Goal: Information Seeking & Learning: Learn about a topic

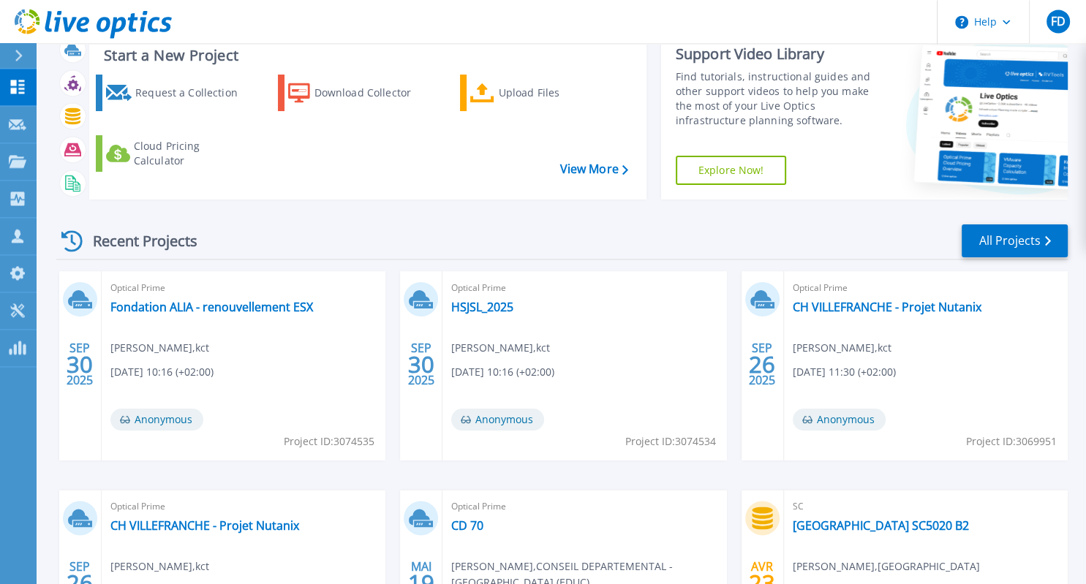
scroll to position [154, 0]
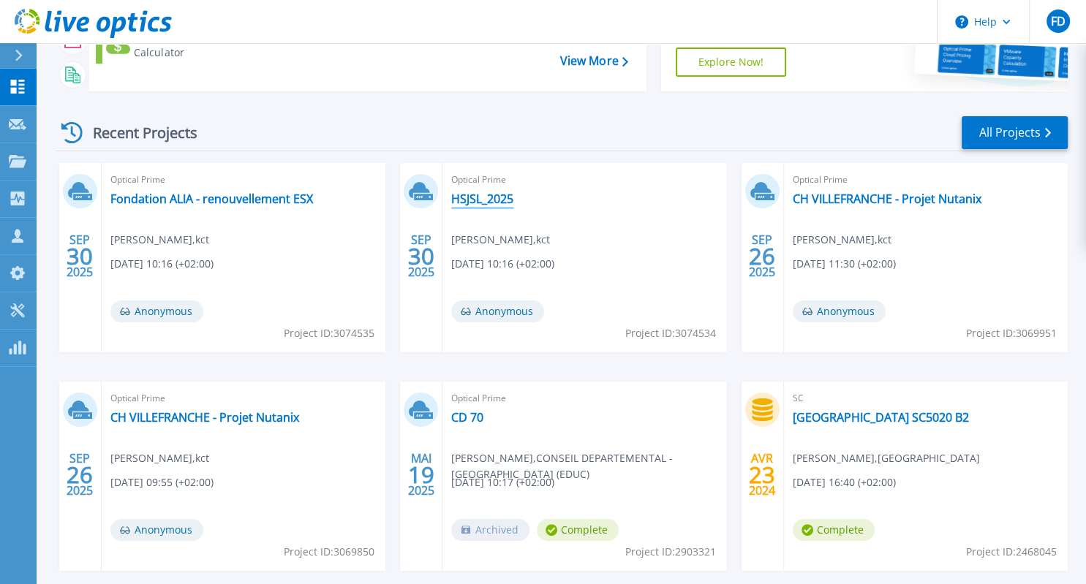
click at [510, 206] on link "HSJSL_2025" at bounding box center [482, 199] width 62 height 15
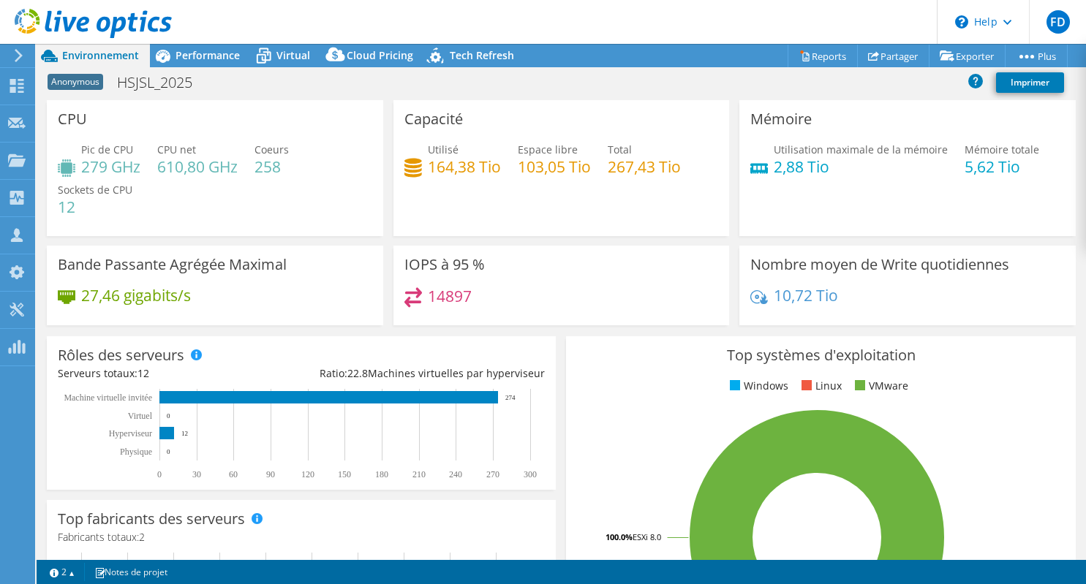
select select "USD"
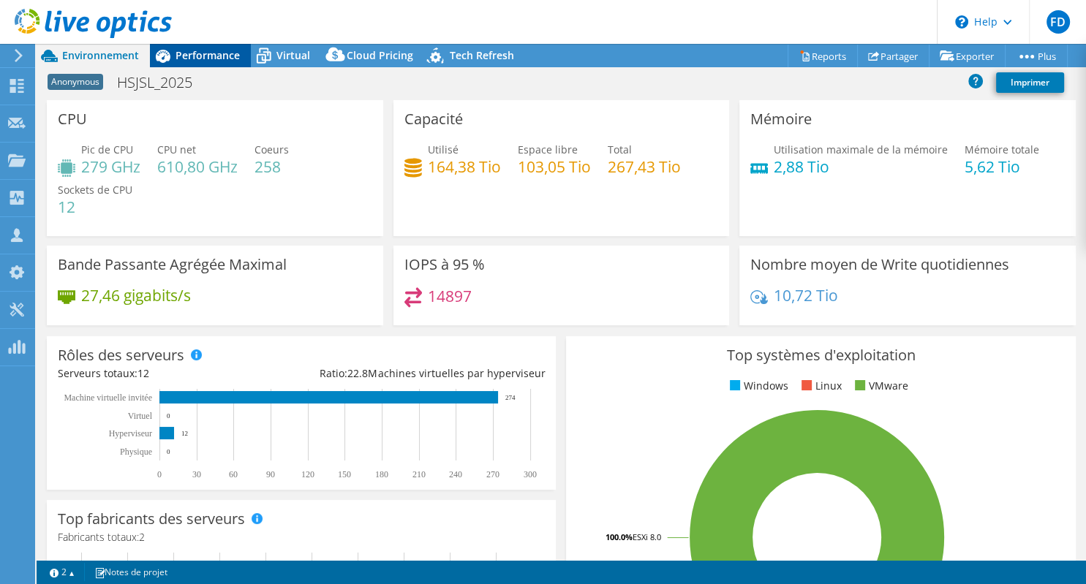
click at [189, 54] on span "Performance" at bounding box center [208, 55] width 64 height 14
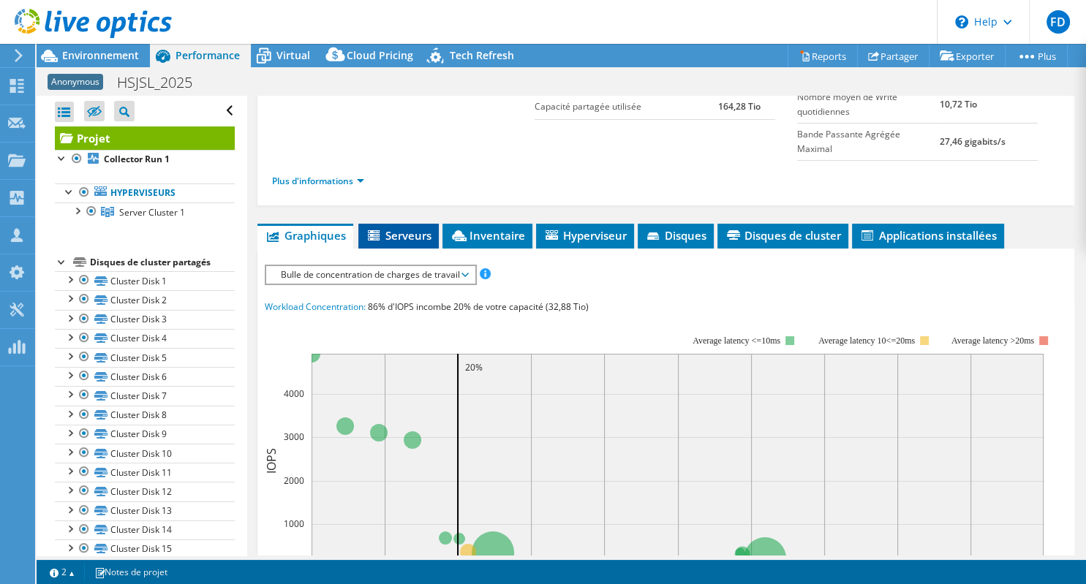
scroll to position [211, 0]
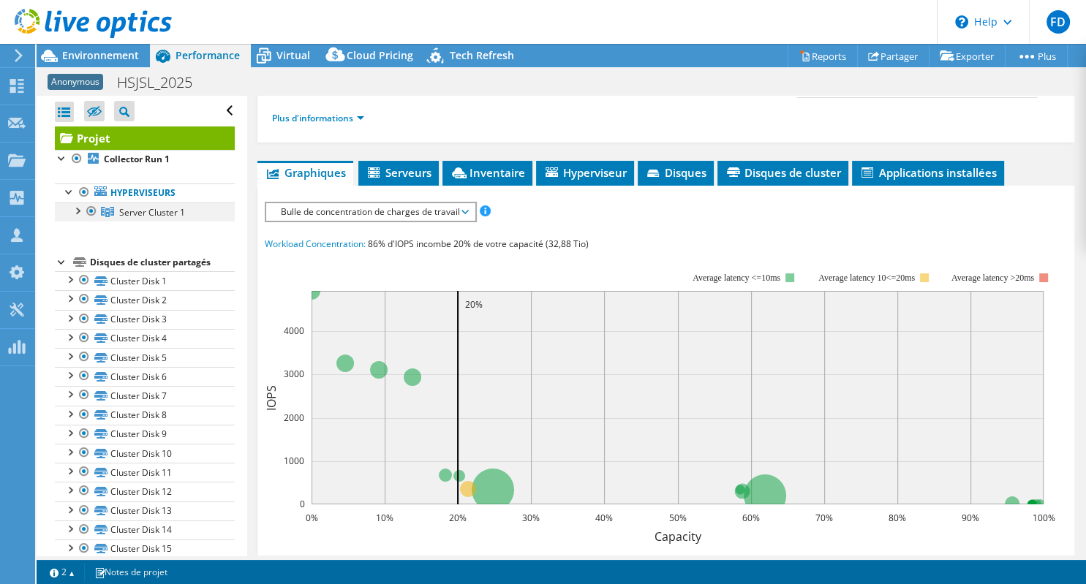
click at [80, 212] on div at bounding box center [76, 210] width 15 height 15
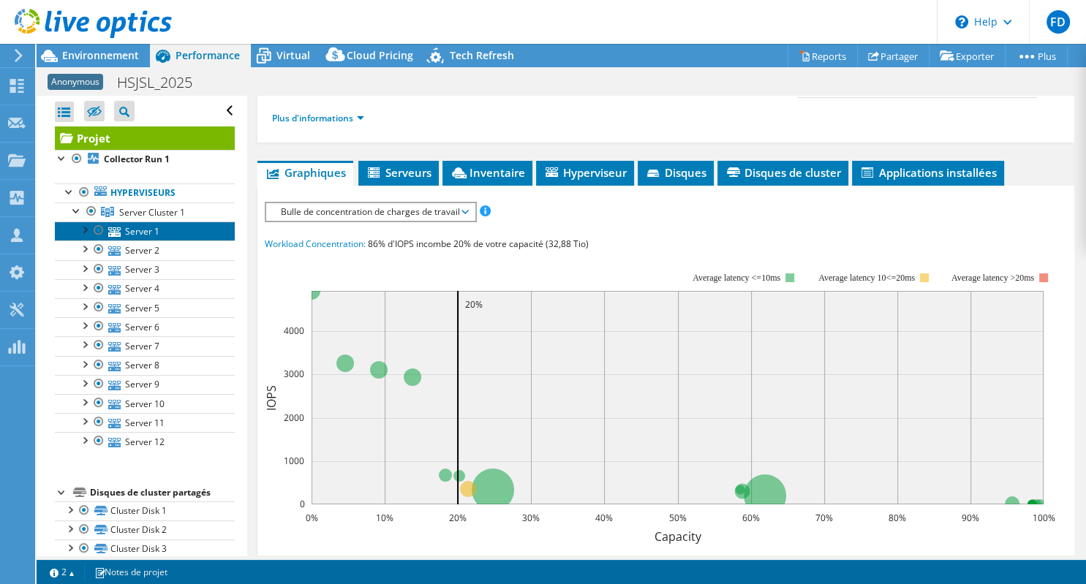
click at [148, 236] on link "Server 1" at bounding box center [145, 231] width 180 height 19
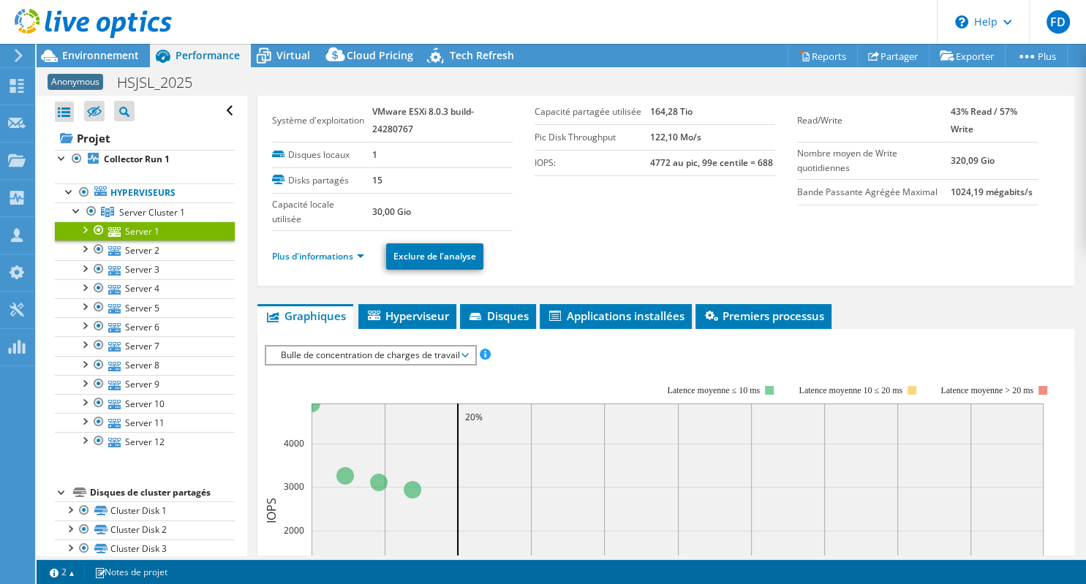
scroll to position [0, 0]
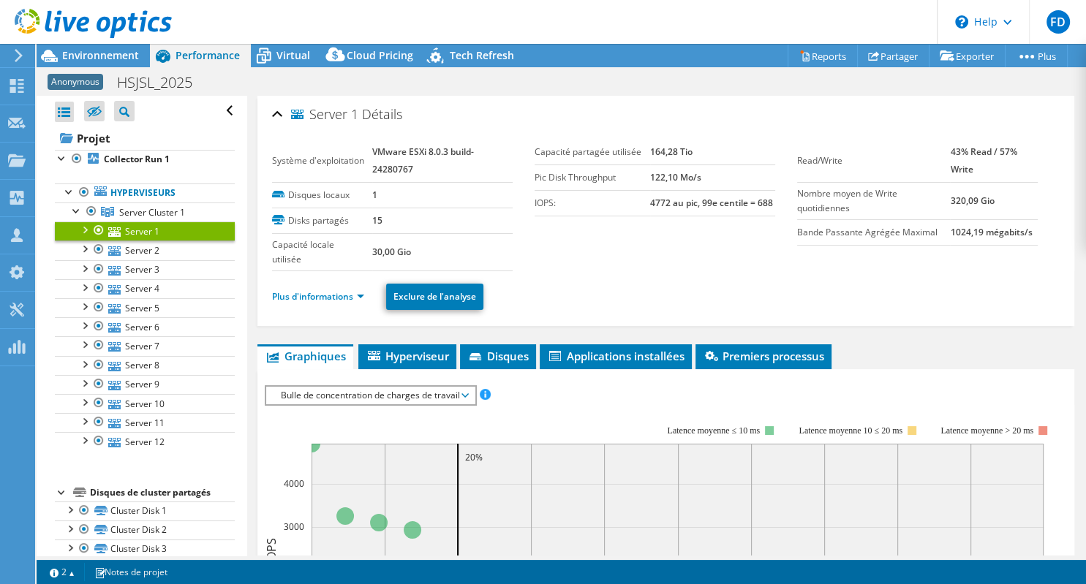
click at [355, 289] on li "Plus d'informations" at bounding box center [322, 297] width 101 height 16
click at [355, 293] on link "Plus d'informations" at bounding box center [318, 296] width 92 height 12
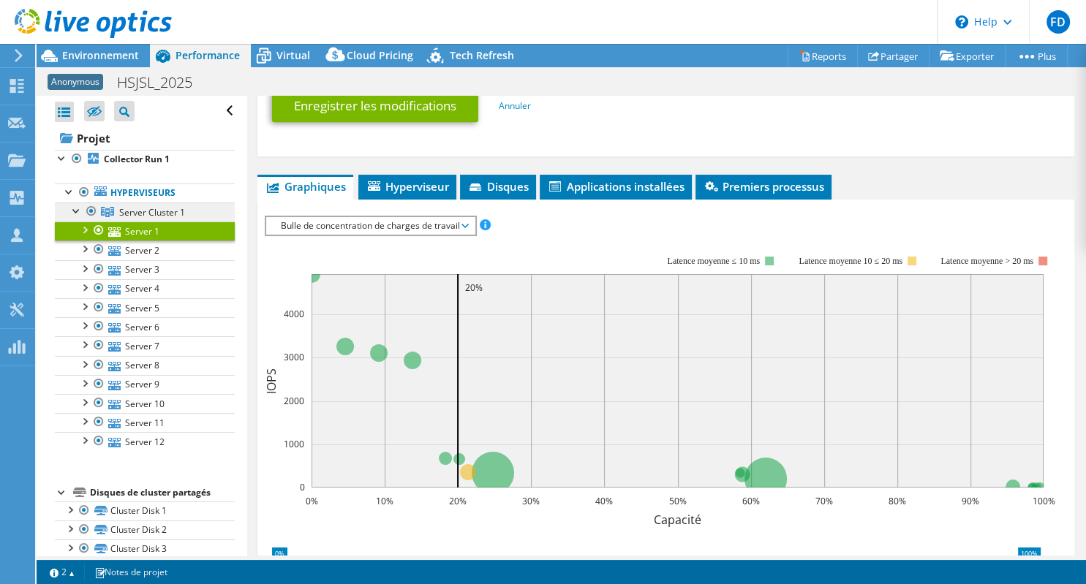
scroll to position [562, 0]
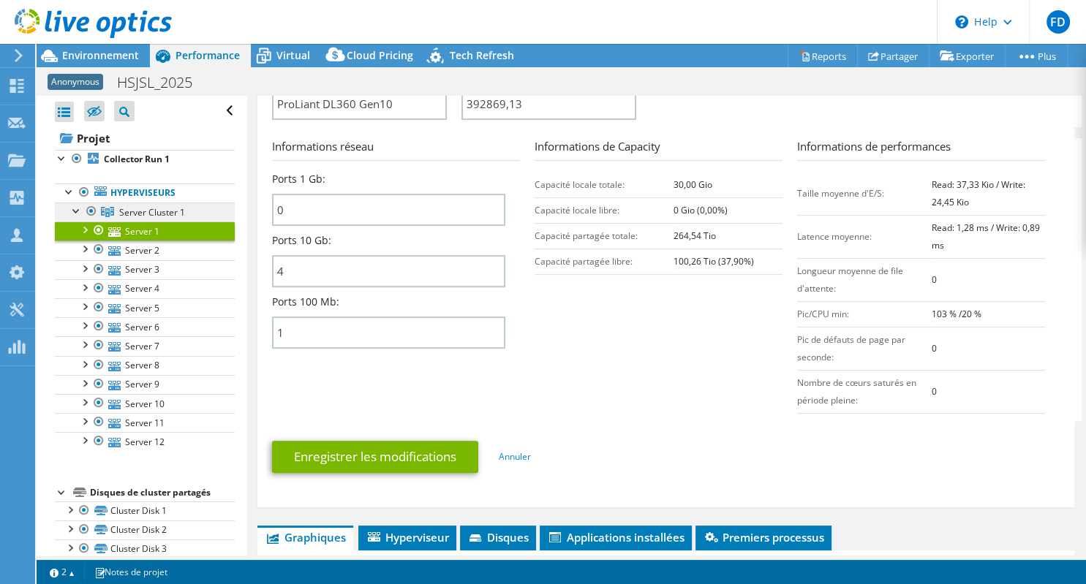
click at [126, 214] on span "Server Cluster 1" at bounding box center [152, 212] width 66 height 12
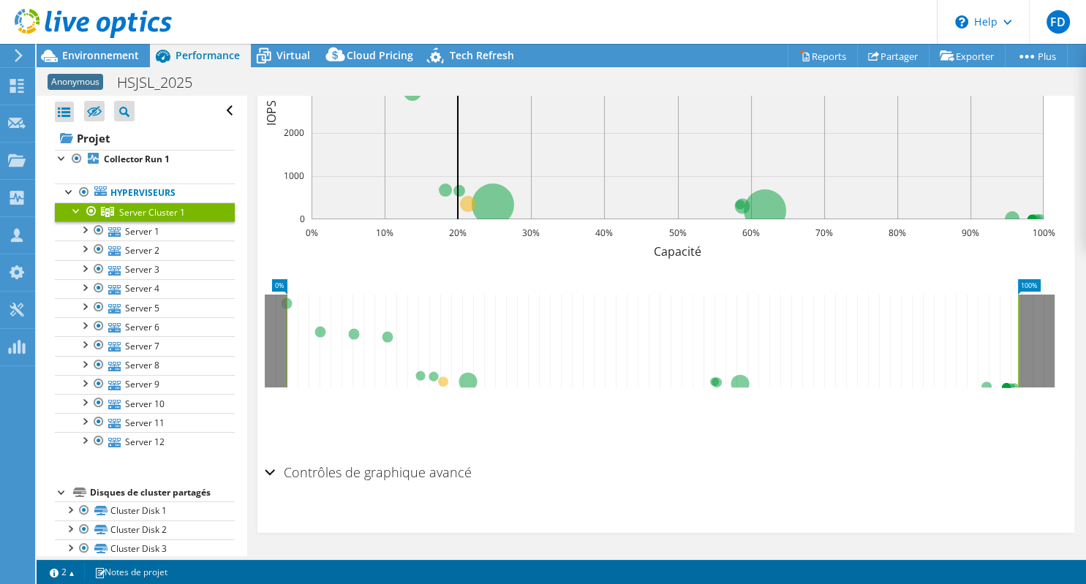
scroll to position [0, 0]
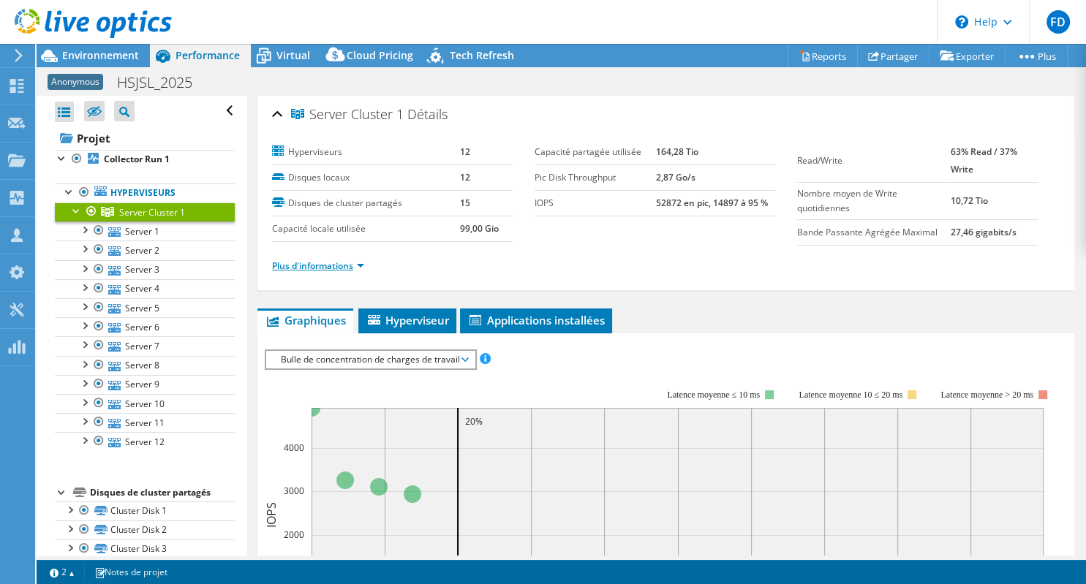
click at [305, 265] on link "Plus d'informations" at bounding box center [318, 266] width 92 height 12
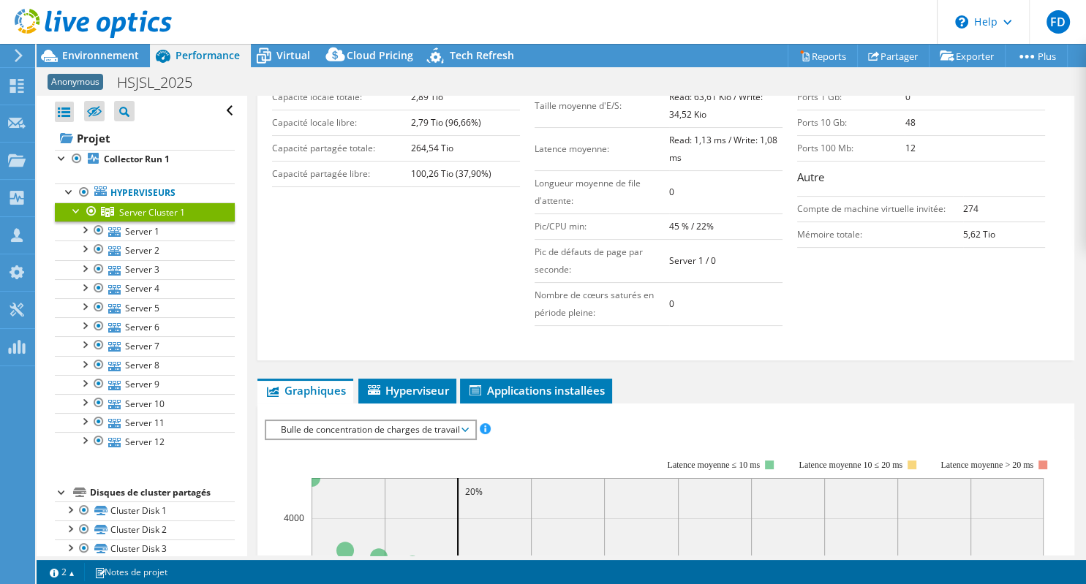
scroll to position [421, 0]
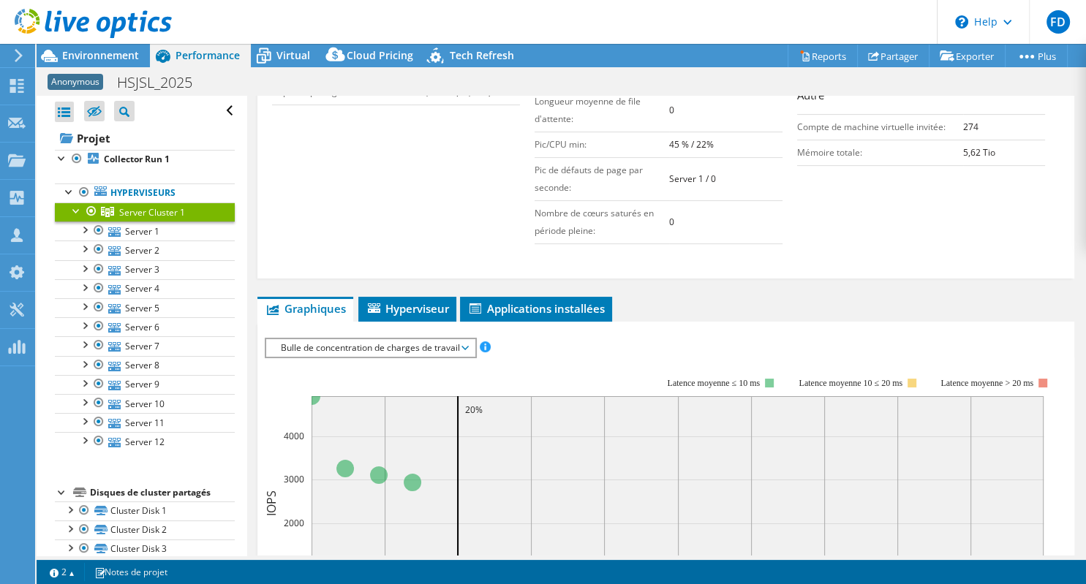
click at [434, 322] on div "IOPS Débit [PERSON_NAME] Taille IO Latence Longueur de file d'attente Pourcenta…" at bounding box center [666, 585] width 802 height 527
click at [437, 312] on span "Hyperviseur" at bounding box center [407, 308] width 83 height 15
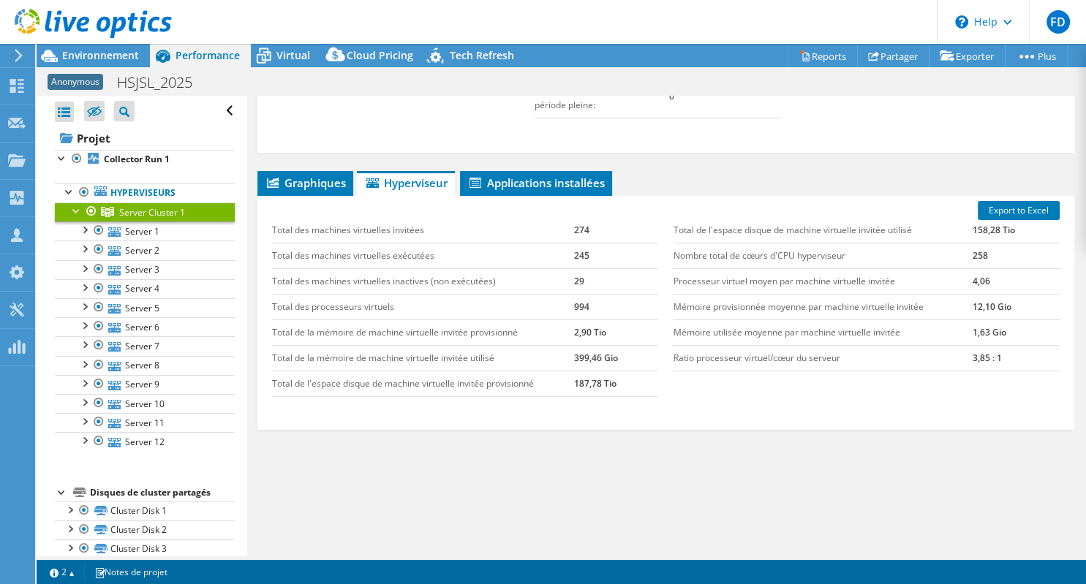
scroll to position [550, 0]
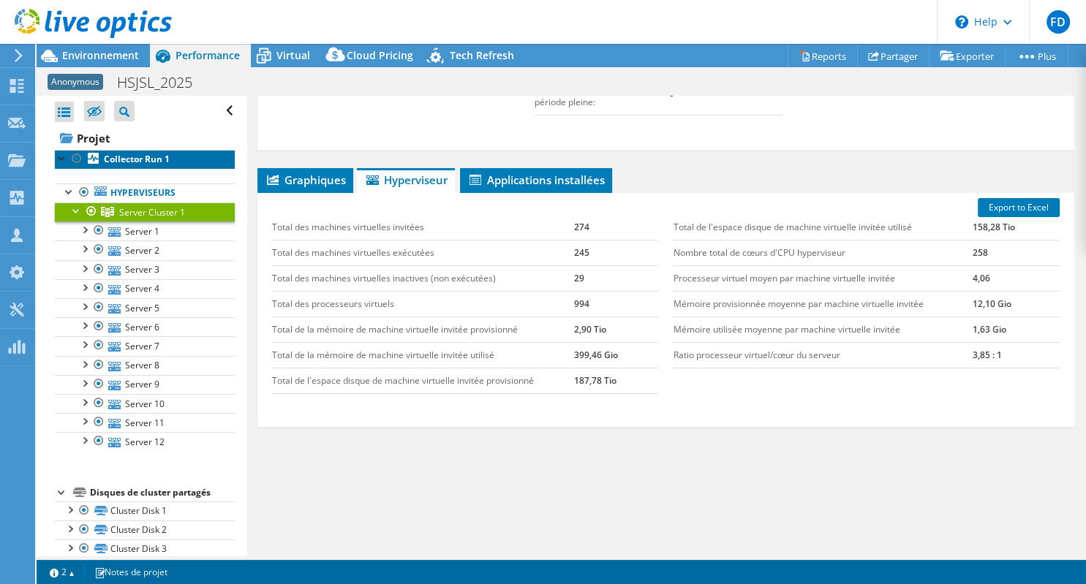
click at [143, 163] on b "Collector Run 1" at bounding box center [137, 159] width 66 height 12
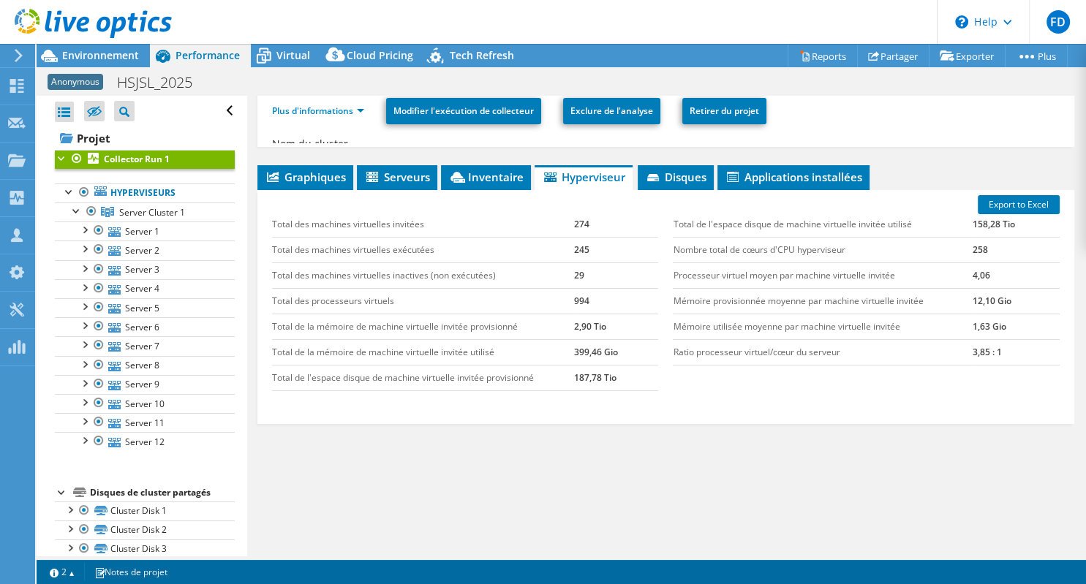
scroll to position [190, 0]
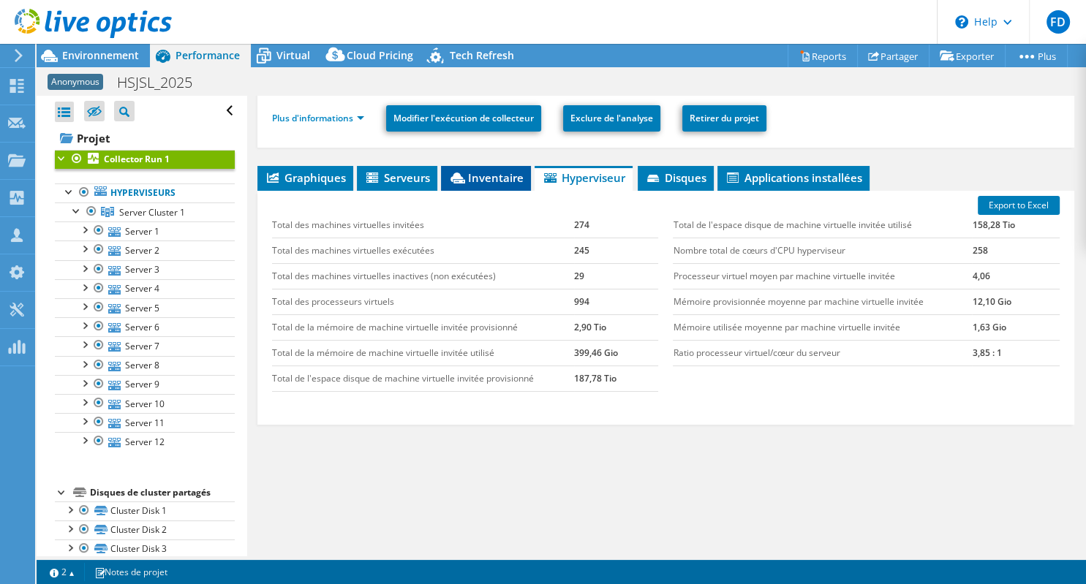
click at [472, 167] on li "Inventaire" at bounding box center [486, 178] width 90 height 25
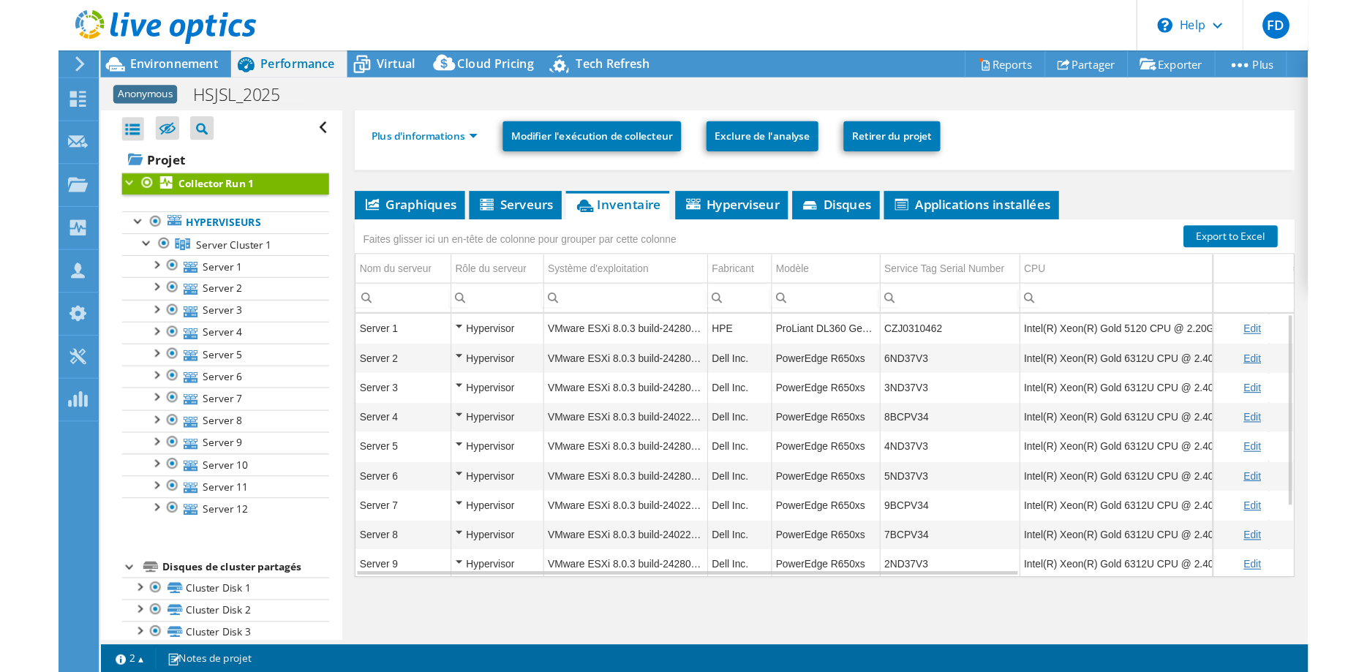
scroll to position [0, 0]
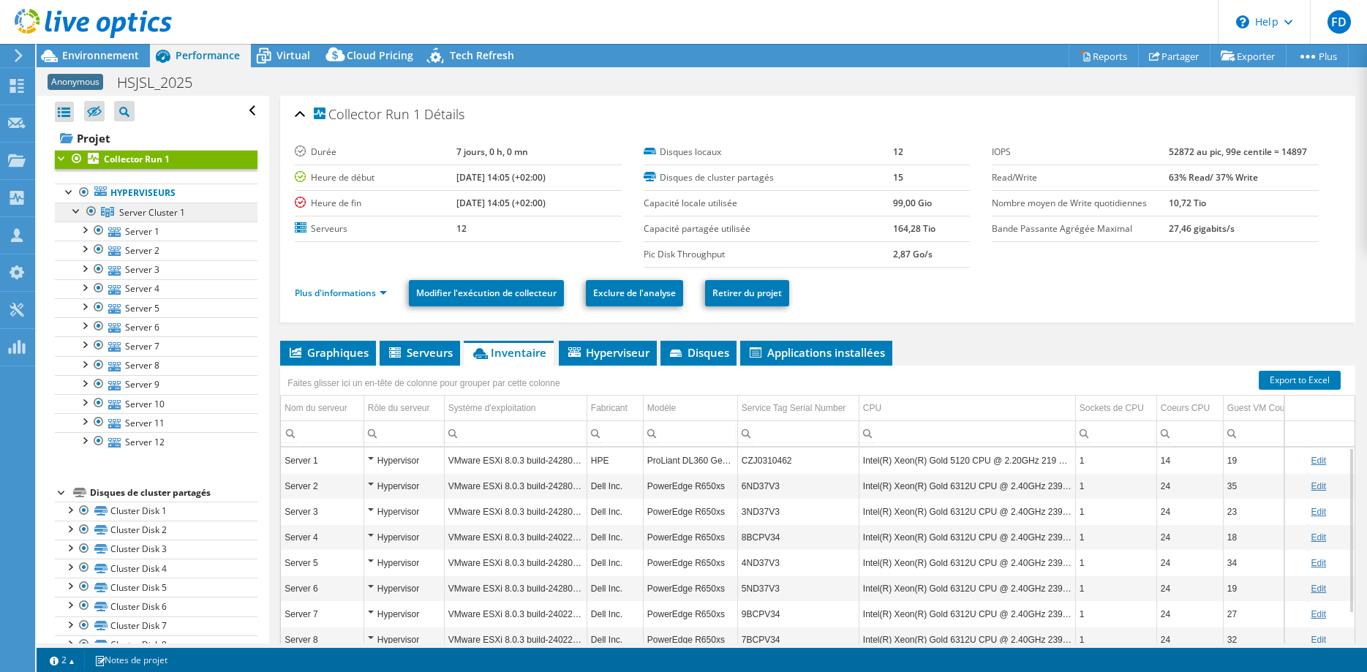
click at [135, 205] on link "Server Cluster 1" at bounding box center [156, 212] width 203 height 19
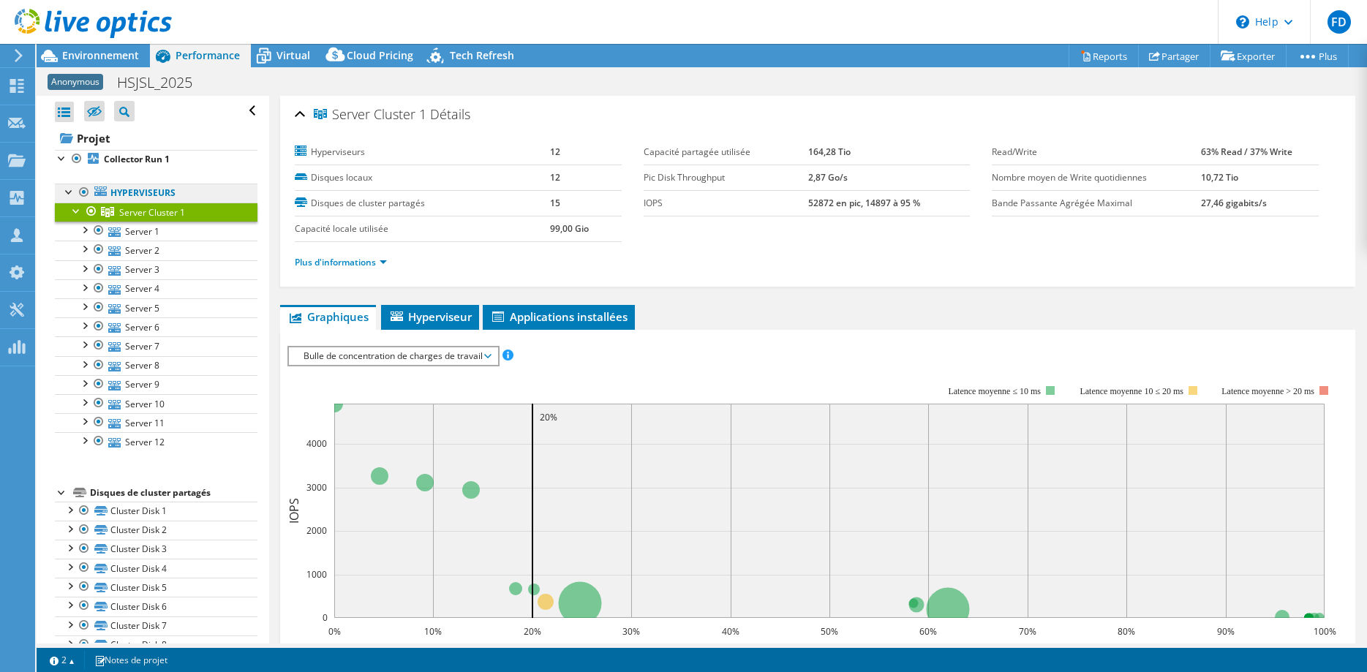
click at [124, 189] on link "Hyperviseurs" at bounding box center [156, 193] width 203 height 19
click at [99, 57] on span "Environnement" at bounding box center [100, 55] width 77 height 14
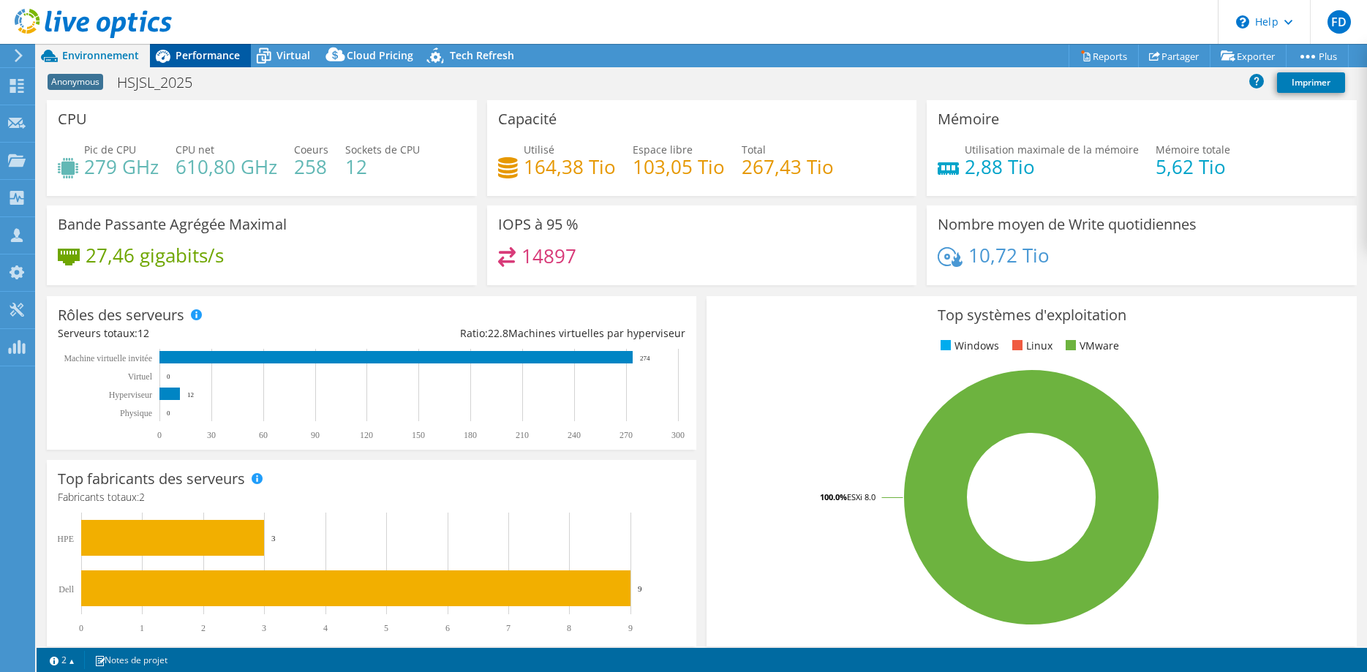
click at [205, 54] on span "Performance" at bounding box center [208, 55] width 64 height 14
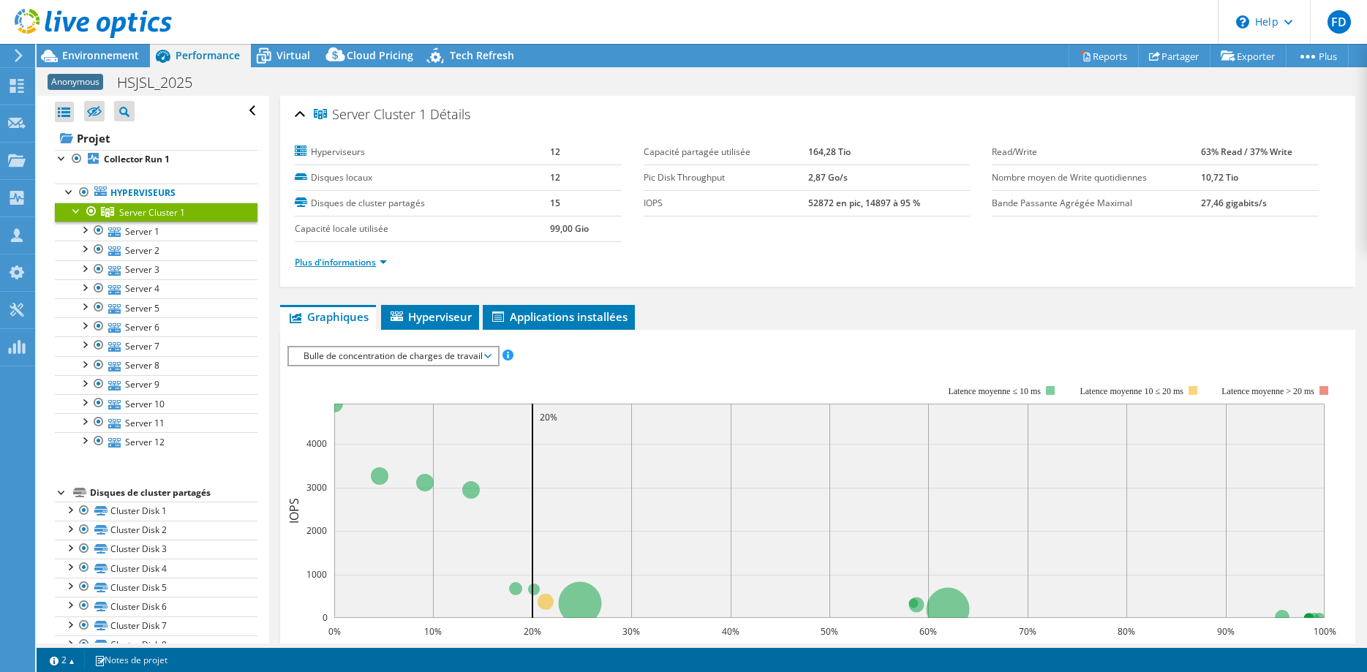
click at [355, 256] on link "Plus d'informations" at bounding box center [341, 262] width 92 height 12
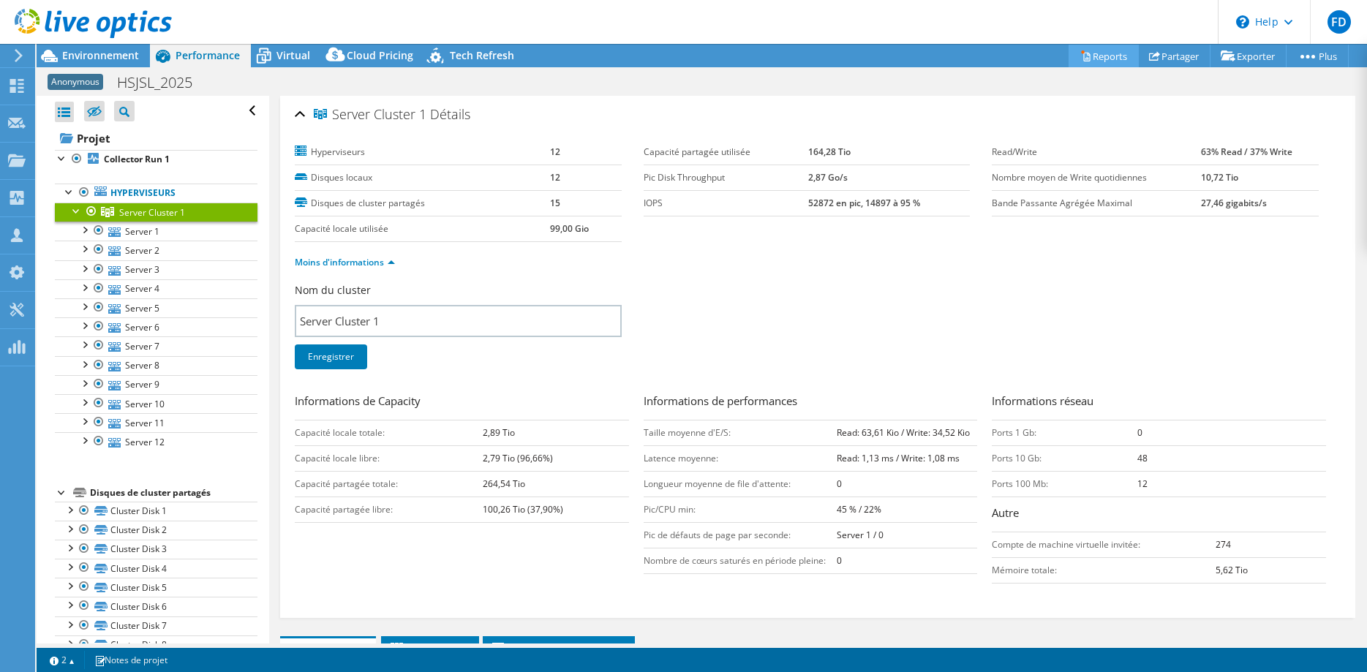
click at [1085, 58] on link "Reports" at bounding box center [1103, 56] width 70 height 23
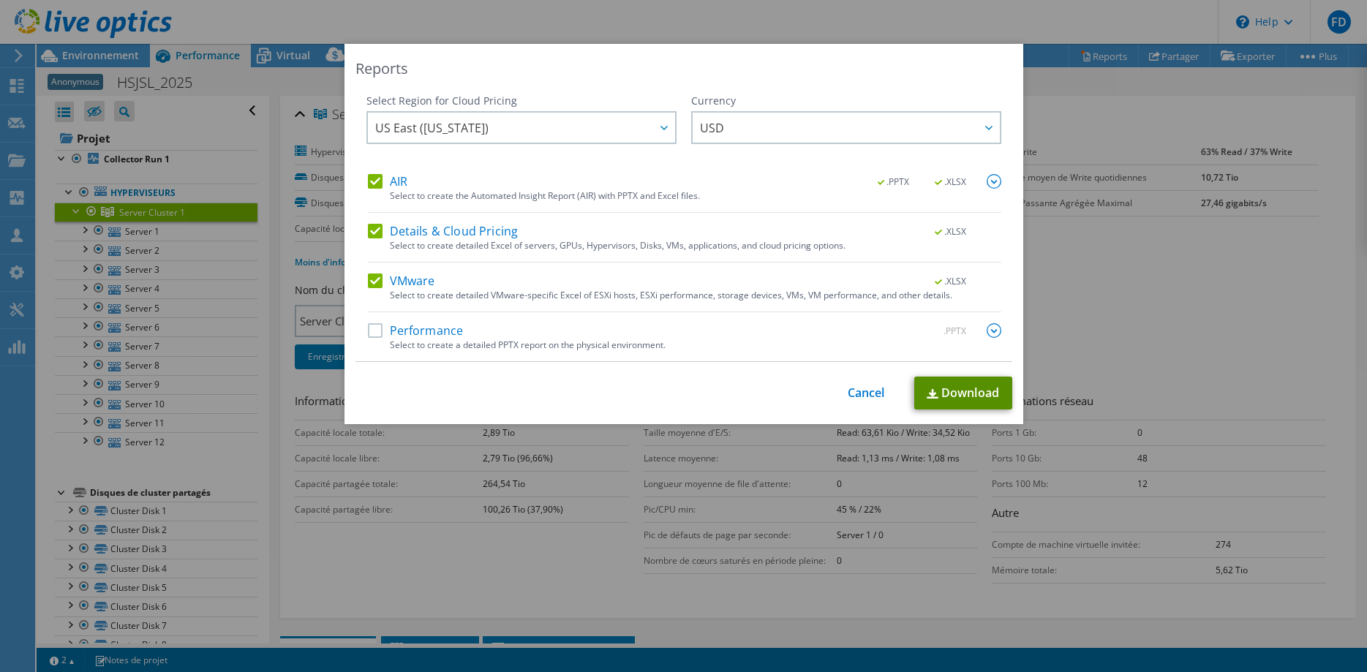
click at [944, 389] on link "Download" at bounding box center [963, 393] width 98 height 33
click at [380, 279] on label "VMware" at bounding box center [401, 281] width 67 height 15
click at [0, 0] on input "VMware" at bounding box center [0, 0] width 0 height 0
click at [367, 229] on div "Select Region for Cloud Pricing Asia Pacific ([GEOGRAPHIC_DATA]) [GEOGRAPHIC_DA…" at bounding box center [683, 228] width 657 height 268
click at [381, 238] on label "Details & Cloud Pricing" at bounding box center [443, 231] width 151 height 15
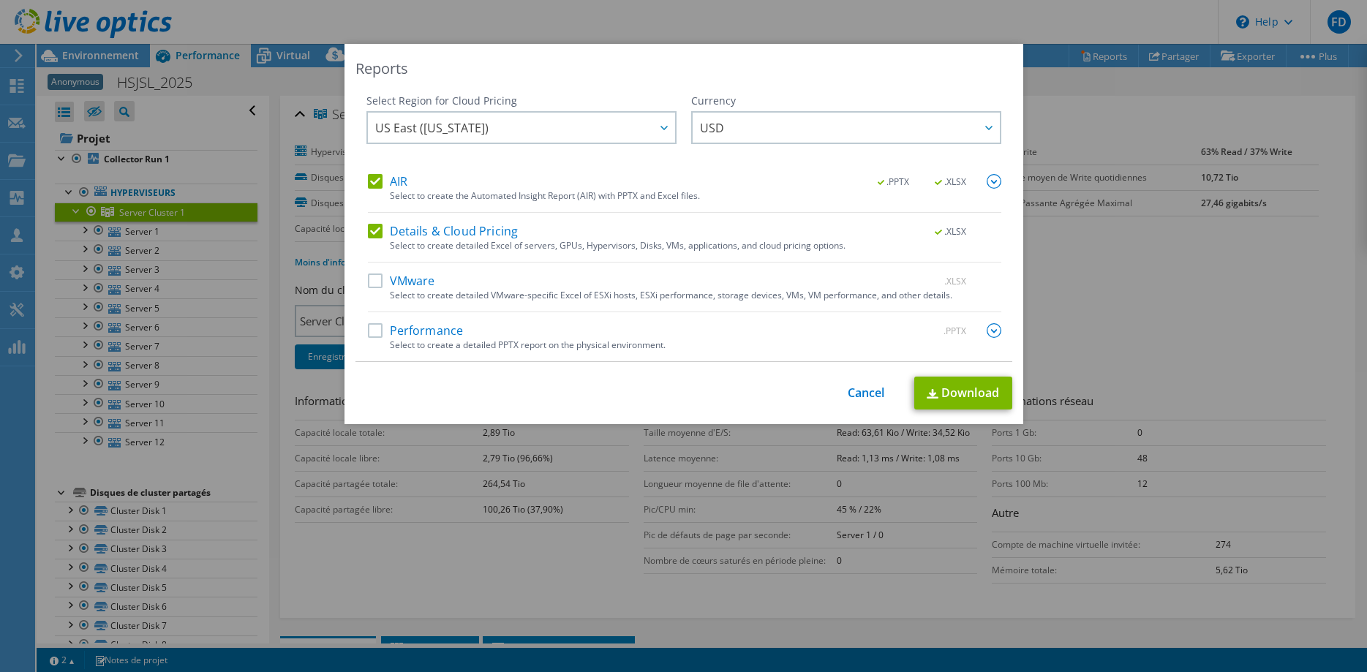
click at [0, 0] on input "Details & Cloud Pricing" at bounding box center [0, 0] width 0 height 0
click at [367, 183] on div "Select Region for Cloud Pricing Asia Pacific ([GEOGRAPHIC_DATA]) [GEOGRAPHIC_DA…" at bounding box center [683, 228] width 657 height 268
click at [378, 183] on label "AIR" at bounding box center [387, 181] width 39 height 15
click at [0, 0] on input "AIR" at bounding box center [0, 0] width 0 height 0
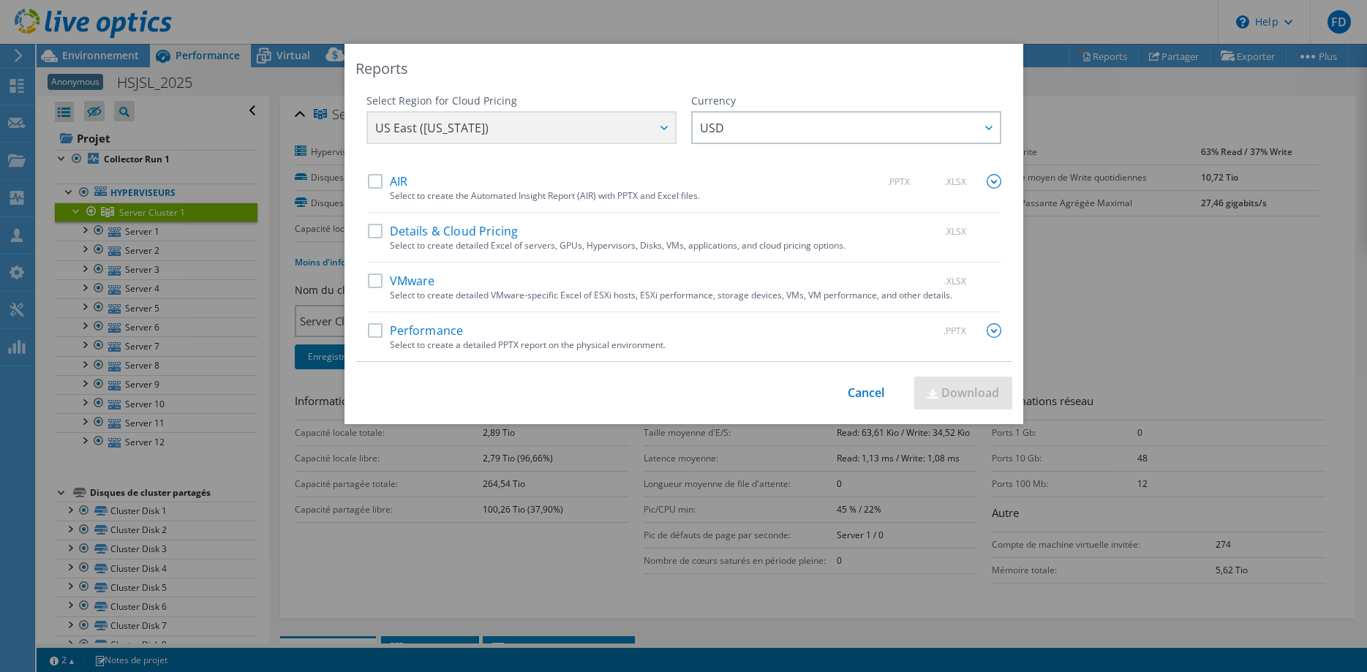
click at [984, 330] on div ".PPTX" at bounding box center [958, 331] width 85 height 16
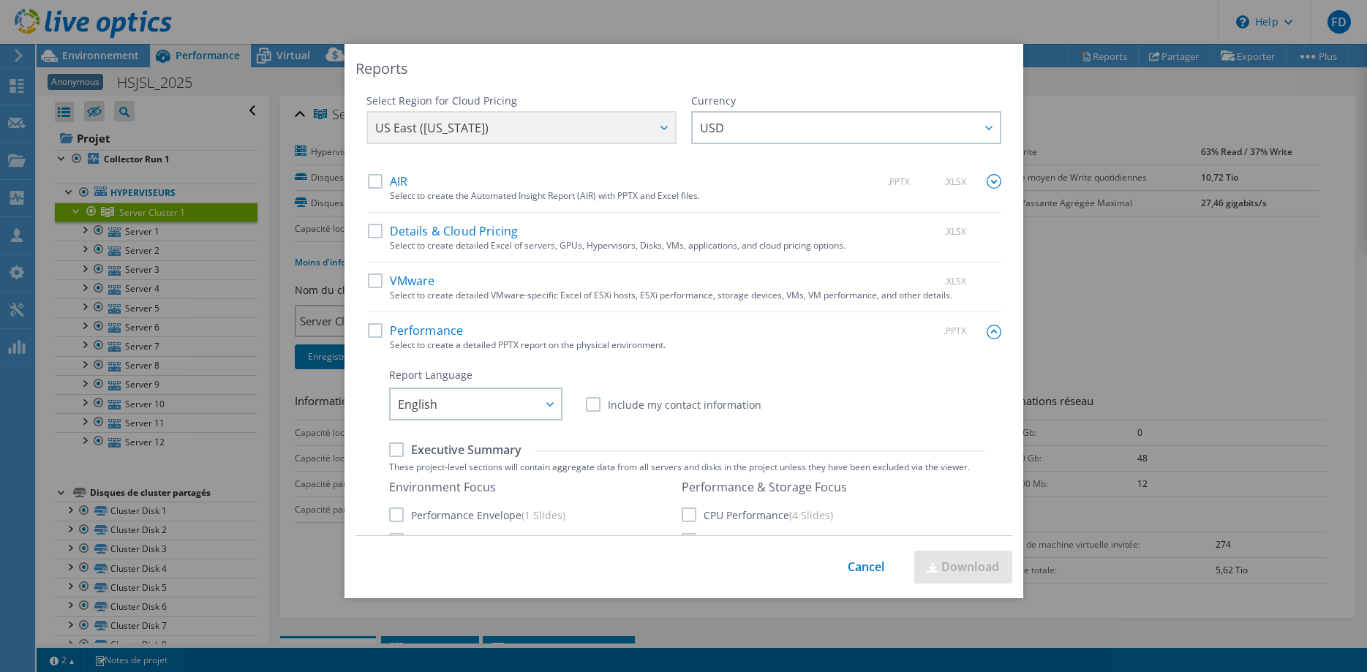
click at [987, 330] on img at bounding box center [994, 332] width 15 height 15
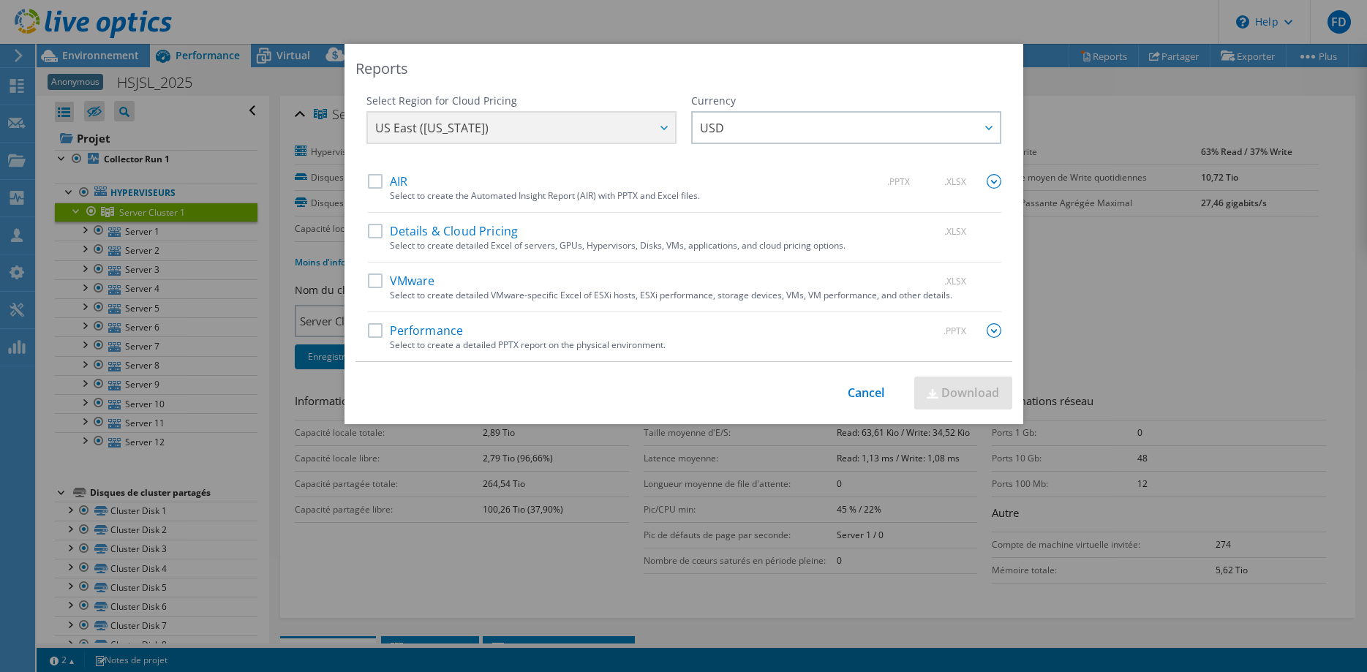
click at [424, 332] on label "Performance" at bounding box center [416, 330] width 96 height 15
click at [0, 0] on input "Performance" at bounding box center [0, 0] width 0 height 0
click at [964, 395] on link "Download" at bounding box center [963, 393] width 98 height 33
click at [252, 184] on div "Reports Select Region for Cloud Pricing Asia Pacific ([GEOGRAPHIC_DATA]) [GEOGR…" at bounding box center [683, 336] width 1367 height 584
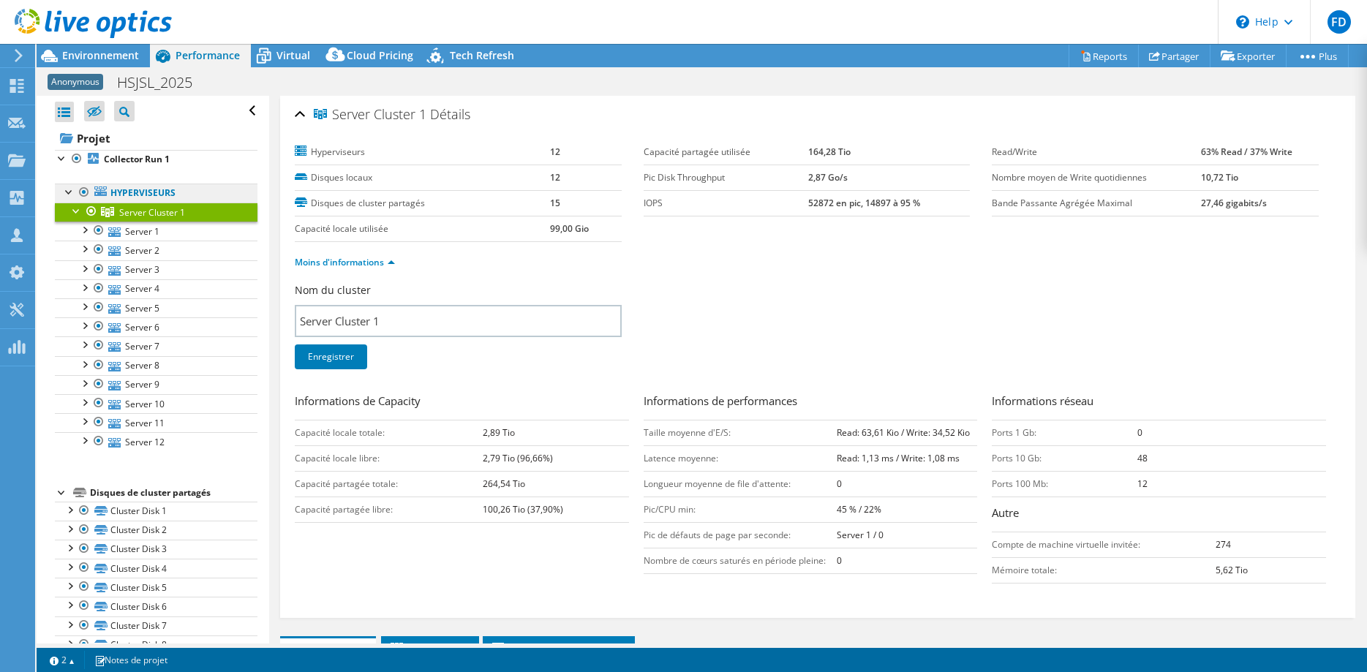
click at [173, 195] on link "Hyperviseurs" at bounding box center [156, 193] width 203 height 19
click at [127, 201] on link "Hyperviseurs" at bounding box center [156, 193] width 203 height 19
click at [75, 48] on div at bounding box center [86, 24] width 172 height 49
click at [68, 55] on span "Environnement" at bounding box center [100, 55] width 77 height 14
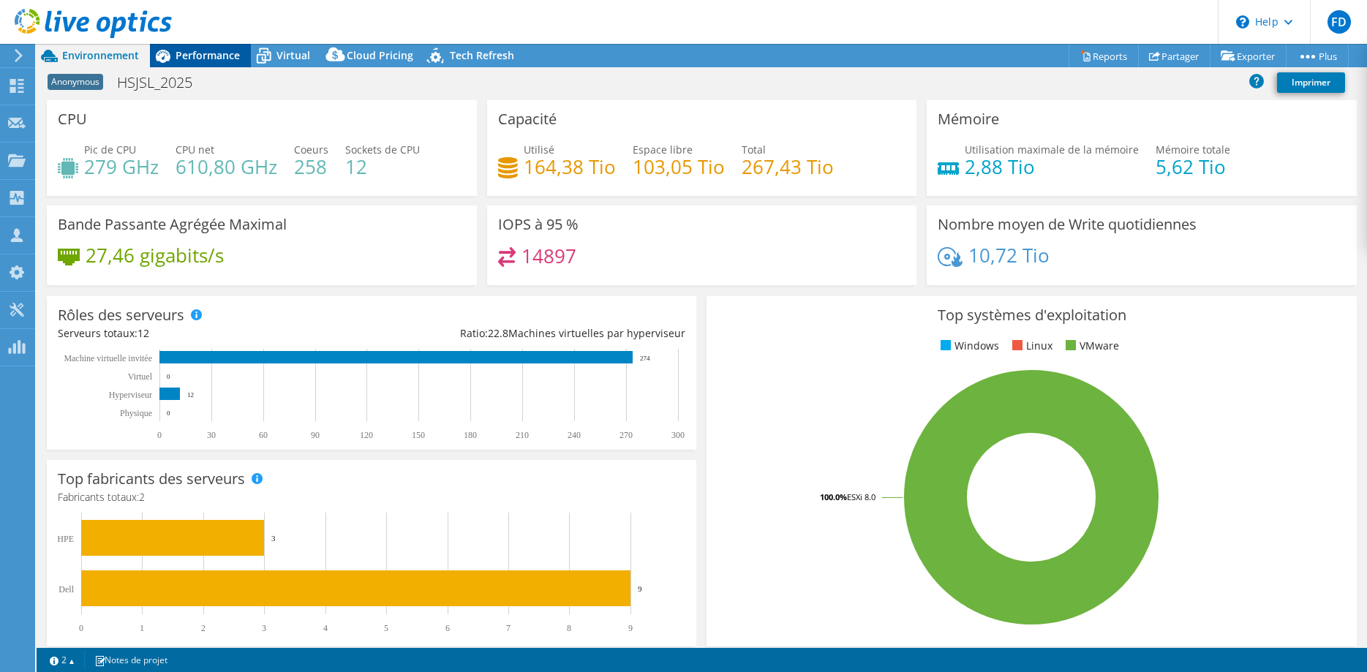
click at [202, 56] on span "Performance" at bounding box center [208, 55] width 64 height 14
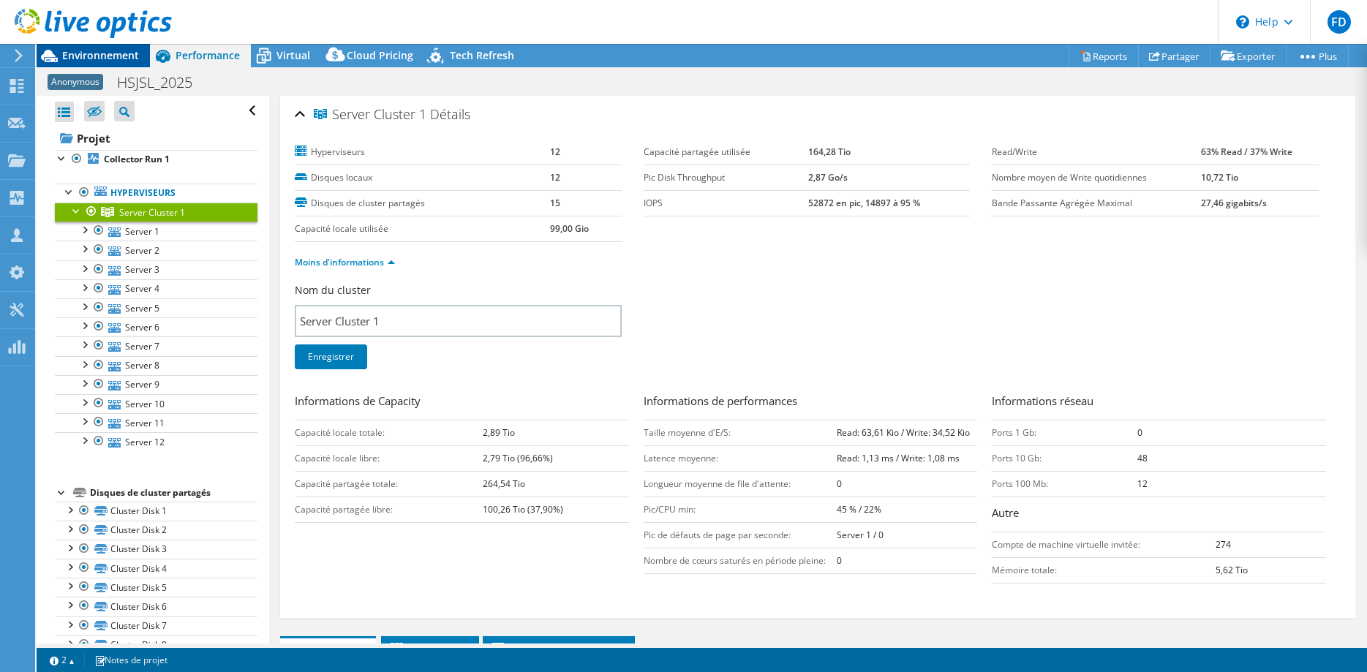
click at [105, 53] on span "Environnement" at bounding box center [100, 55] width 77 height 14
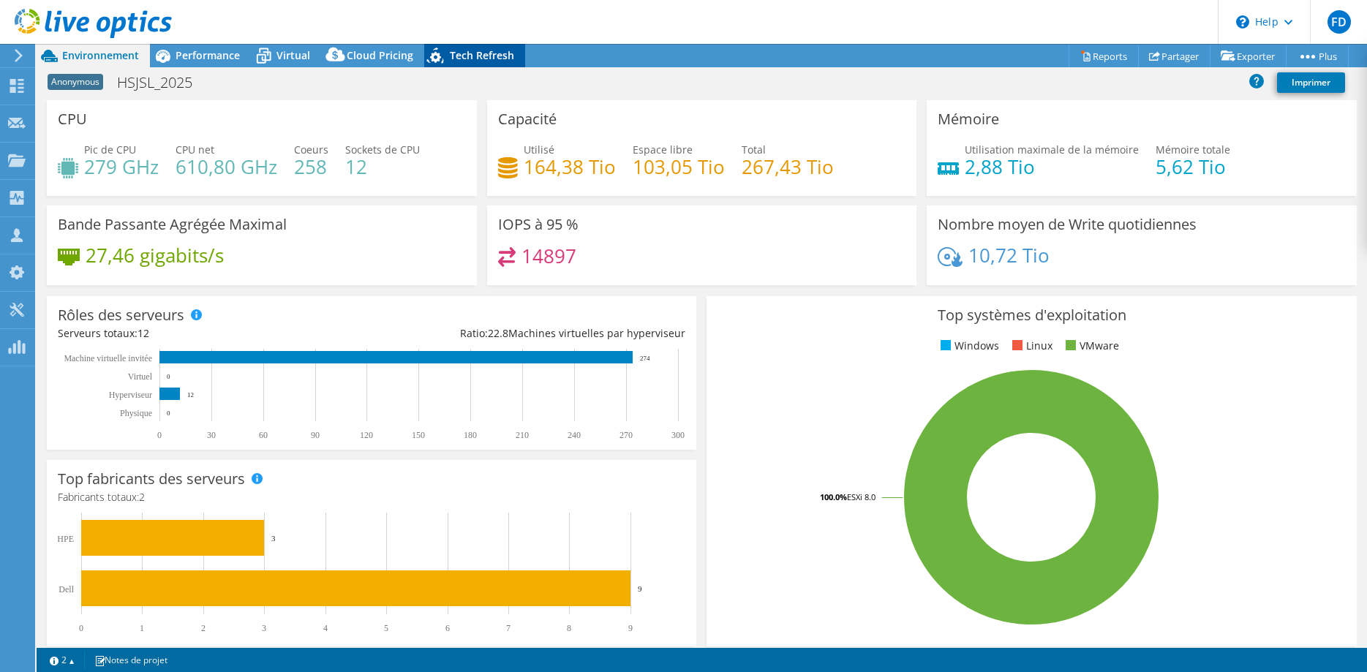
click at [483, 53] on span "Tech Refresh" at bounding box center [482, 55] width 64 height 14
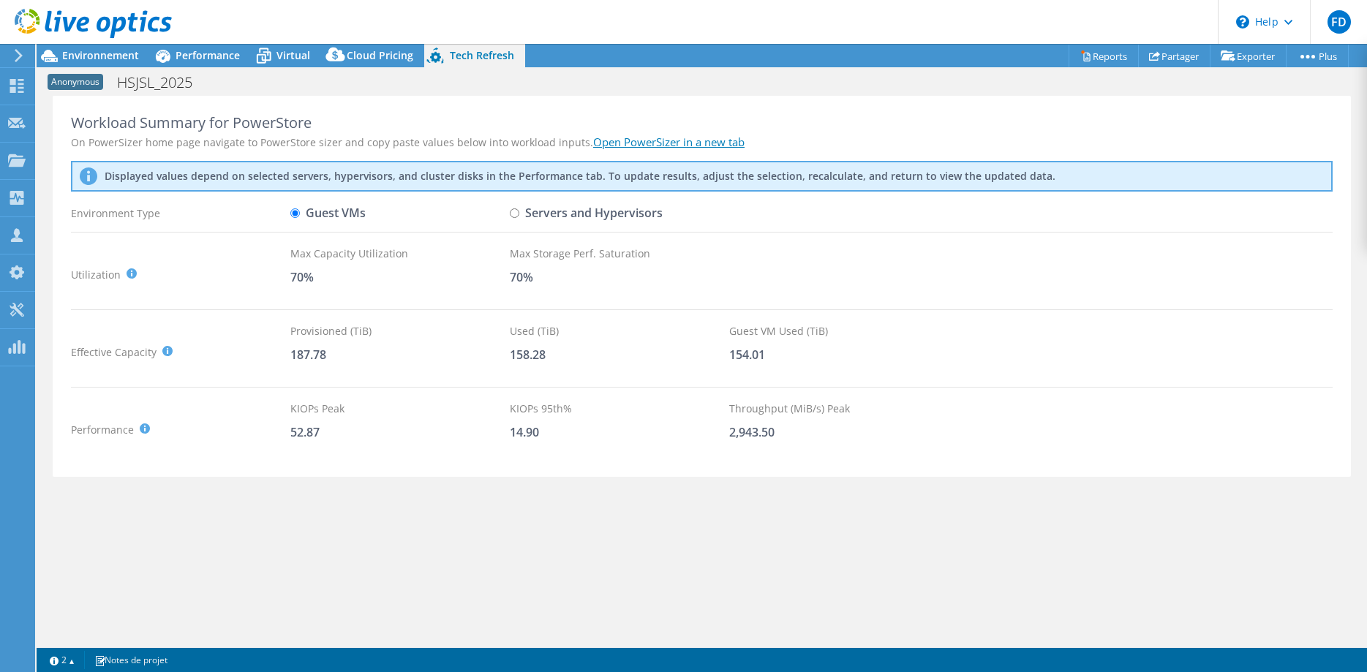
click at [557, 216] on label "Servers and Hypervisors" at bounding box center [586, 213] width 153 height 26
click at [519, 216] on input "Servers and Hypervisors" at bounding box center [515, 213] width 10 height 10
radio input "true"
click at [338, 210] on label "Guest VMs" at bounding box center [327, 213] width 75 height 26
click at [300, 210] on input "Guest VMs" at bounding box center [295, 213] width 10 height 10
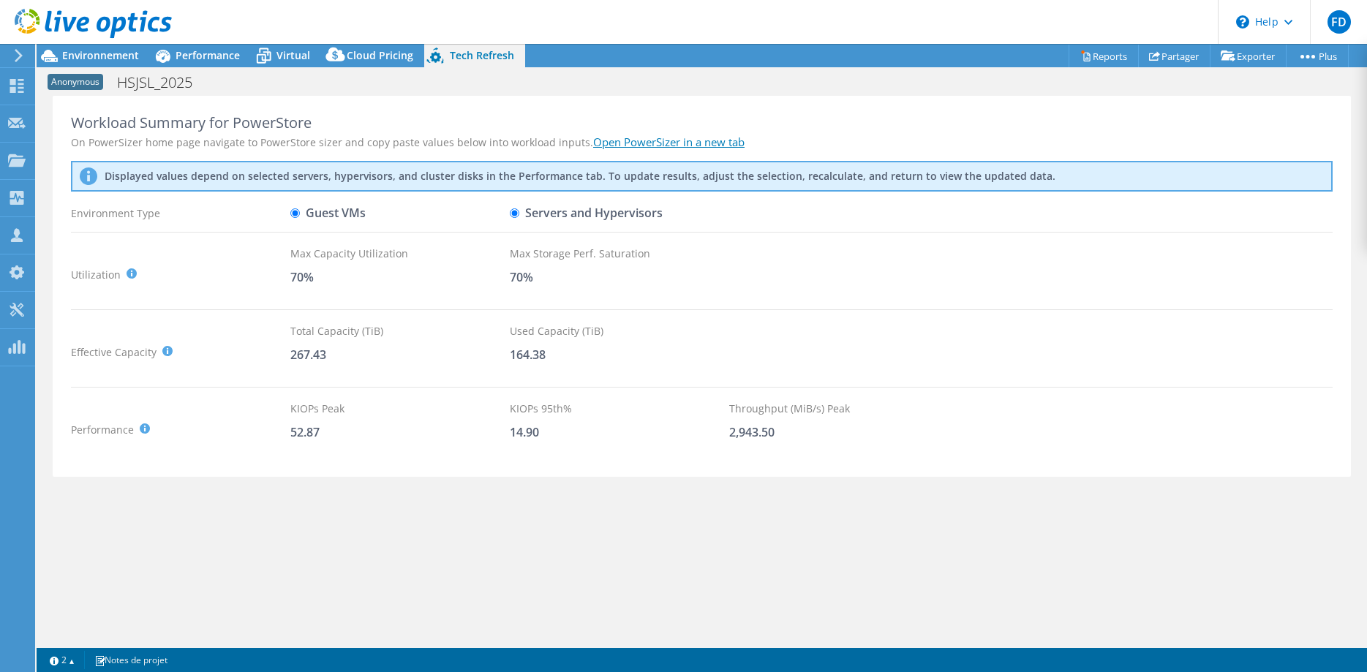
radio input "true"
click at [358, 50] on span "Cloud Pricing" at bounding box center [380, 55] width 67 height 14
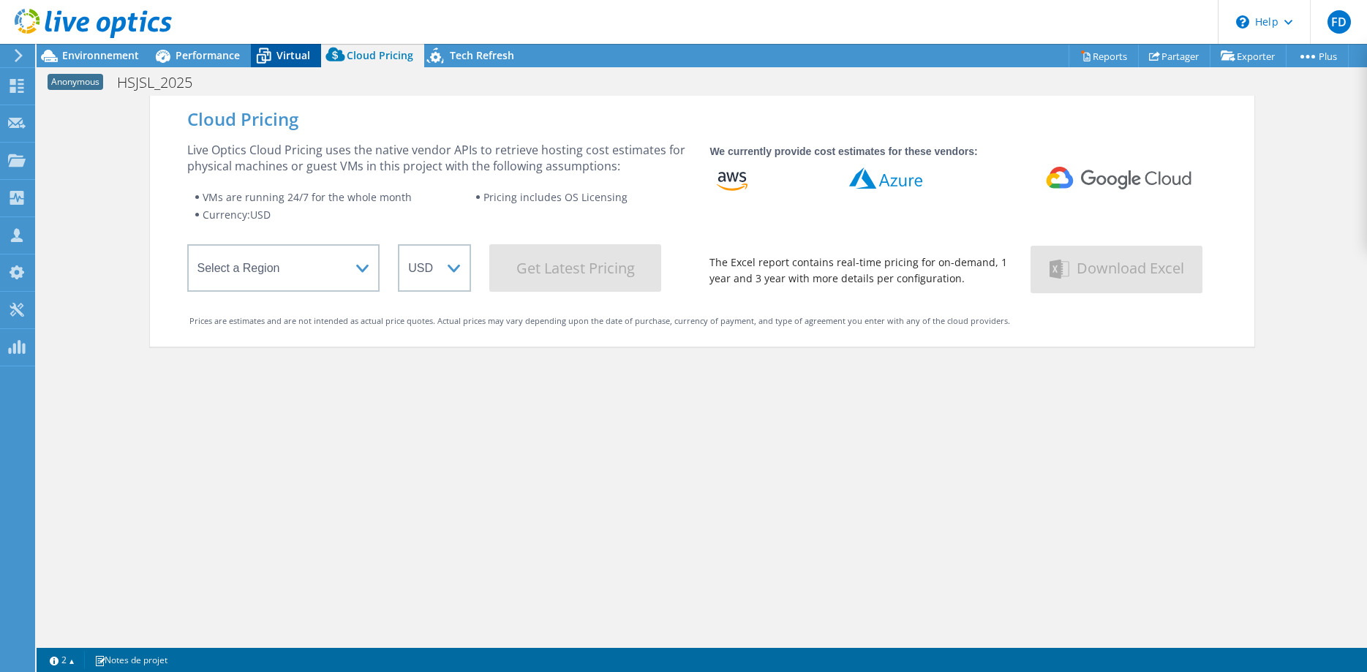
click at [278, 53] on span "Virtual" at bounding box center [293, 55] width 34 height 14
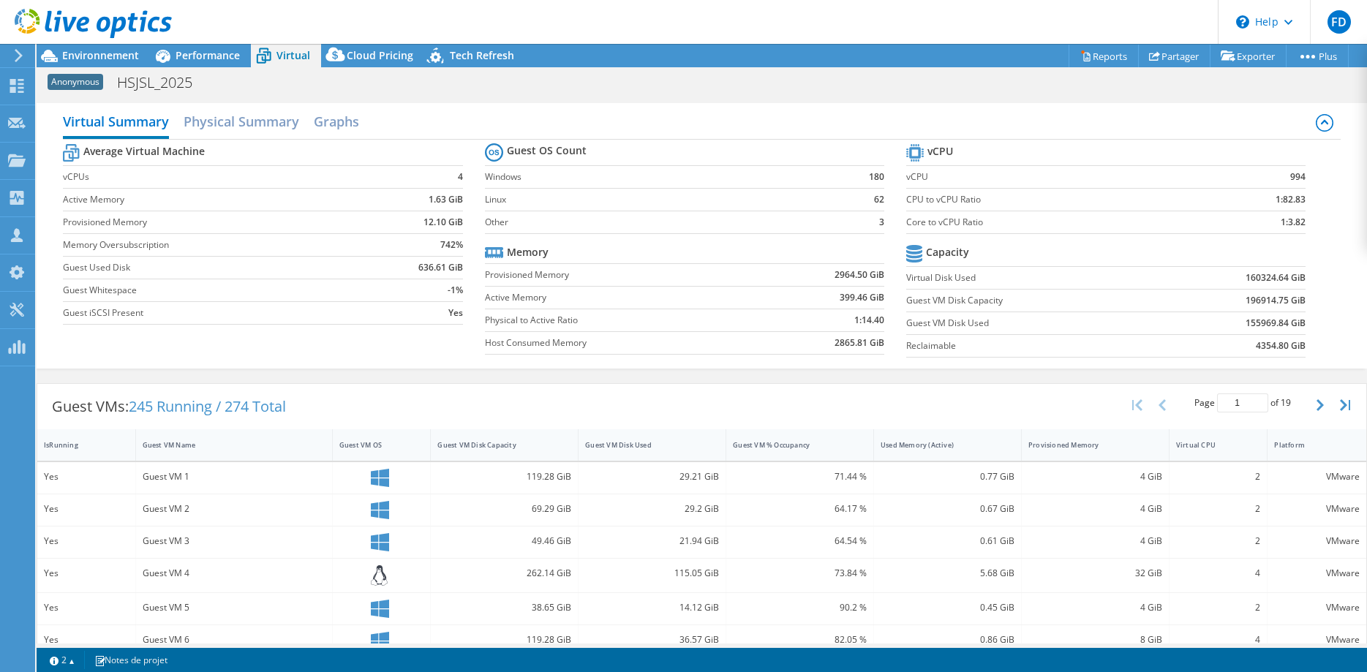
click at [86, 46] on div at bounding box center [86, 24] width 172 height 49
click at [81, 53] on span "Environnement" at bounding box center [100, 55] width 77 height 14
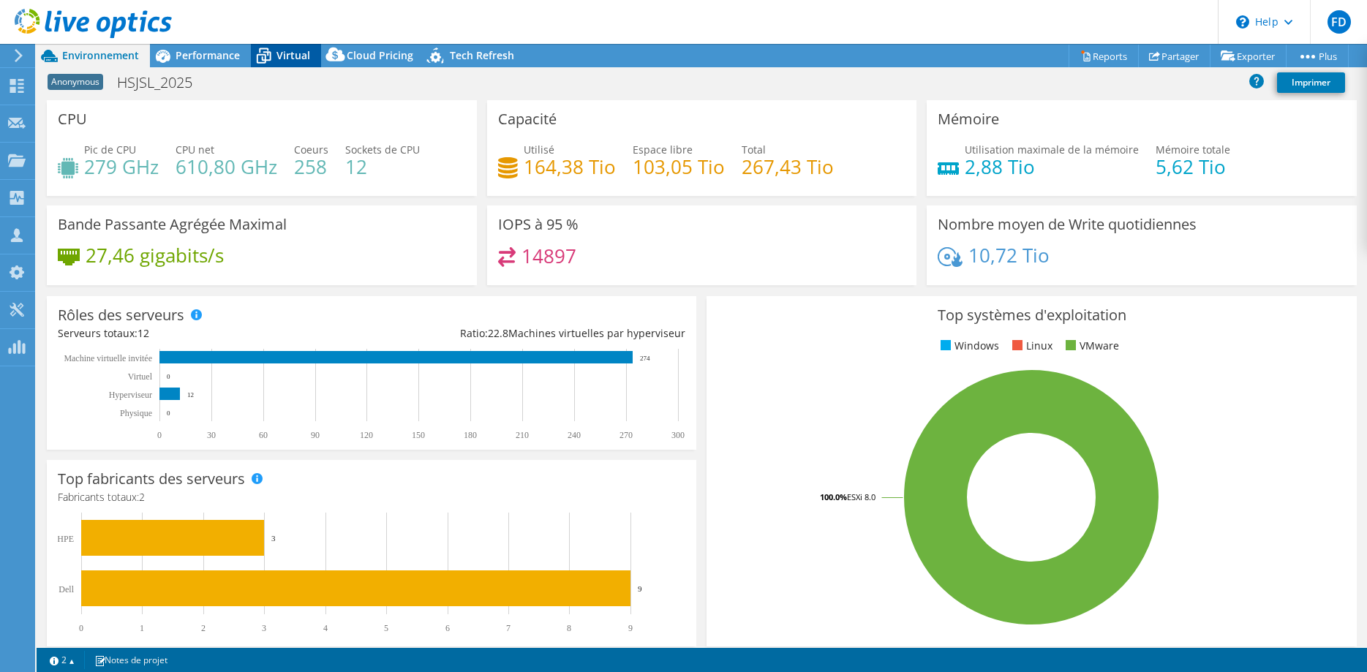
click at [288, 50] on span "Virtual" at bounding box center [293, 55] width 34 height 14
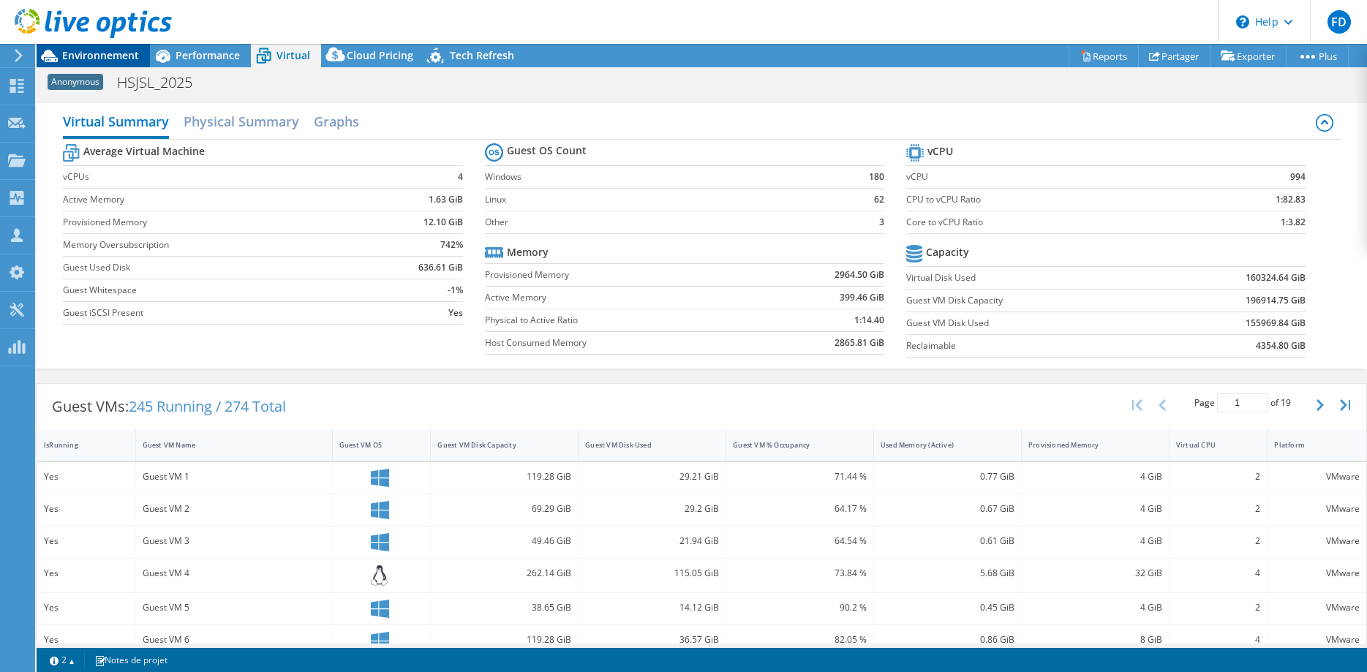
click at [110, 56] on span "Environnement" at bounding box center [100, 55] width 77 height 14
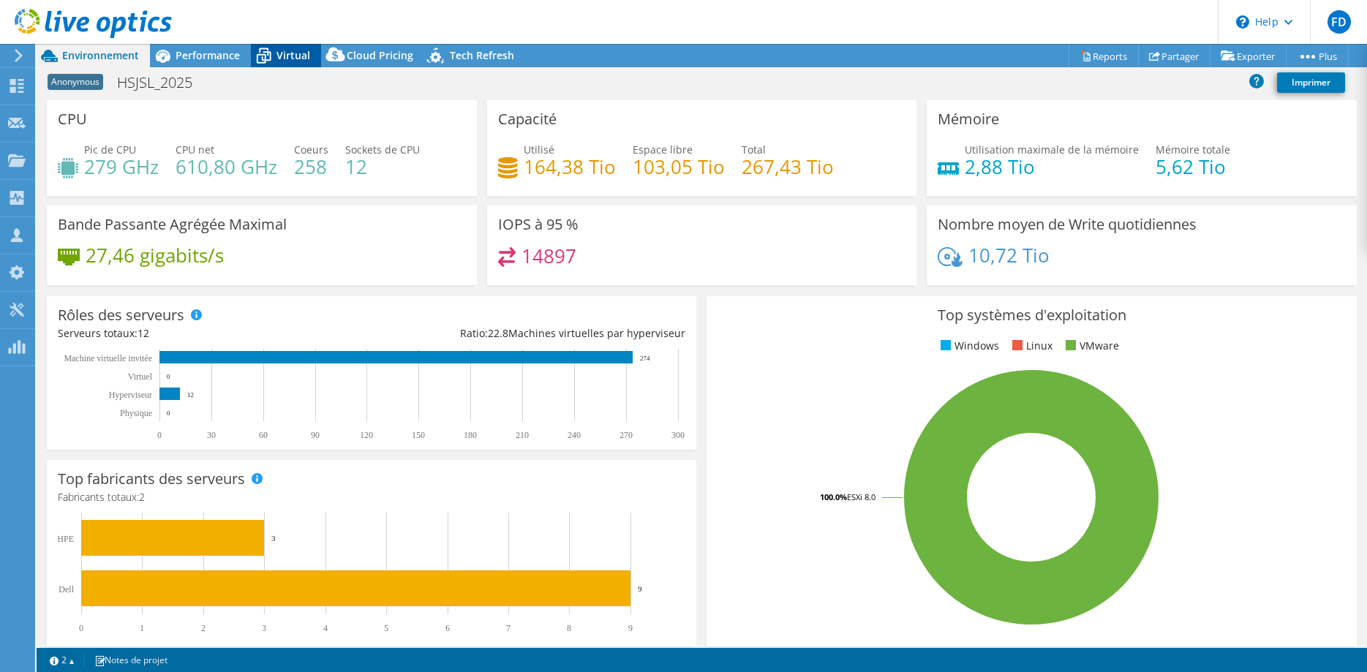
click at [294, 64] on div "Virtual" at bounding box center [286, 55] width 70 height 23
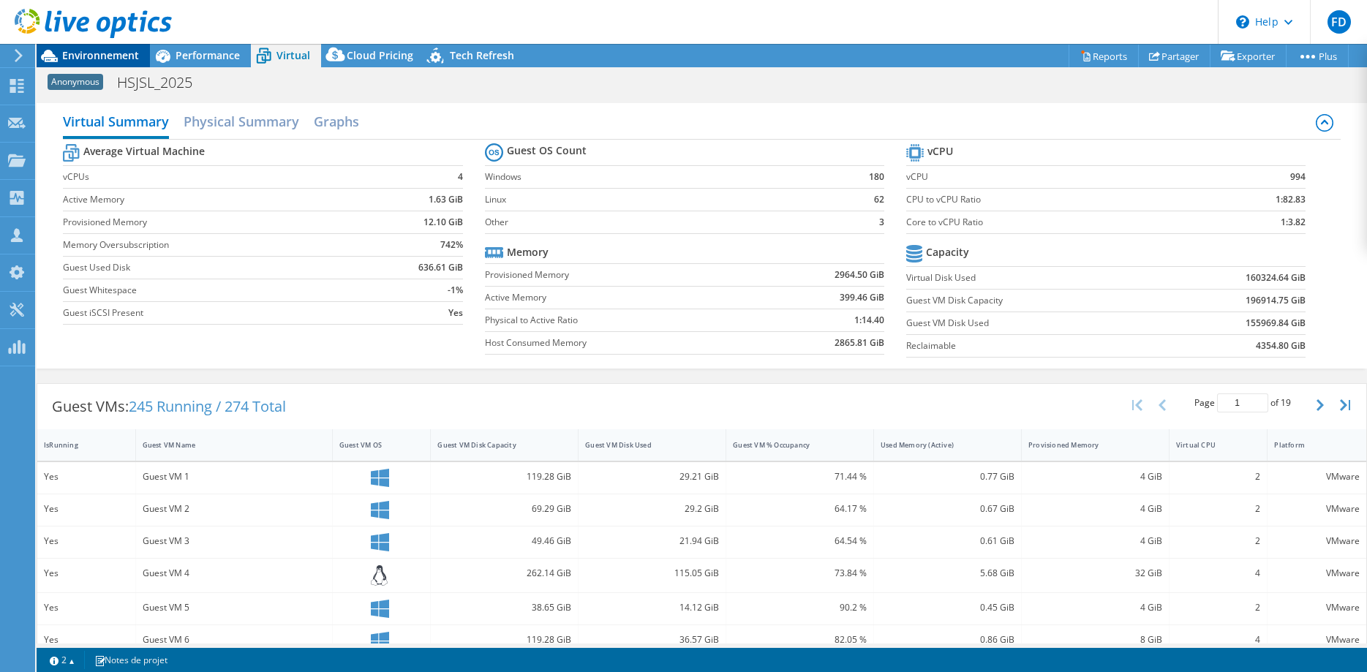
click at [102, 56] on span "Environnement" at bounding box center [100, 55] width 77 height 14
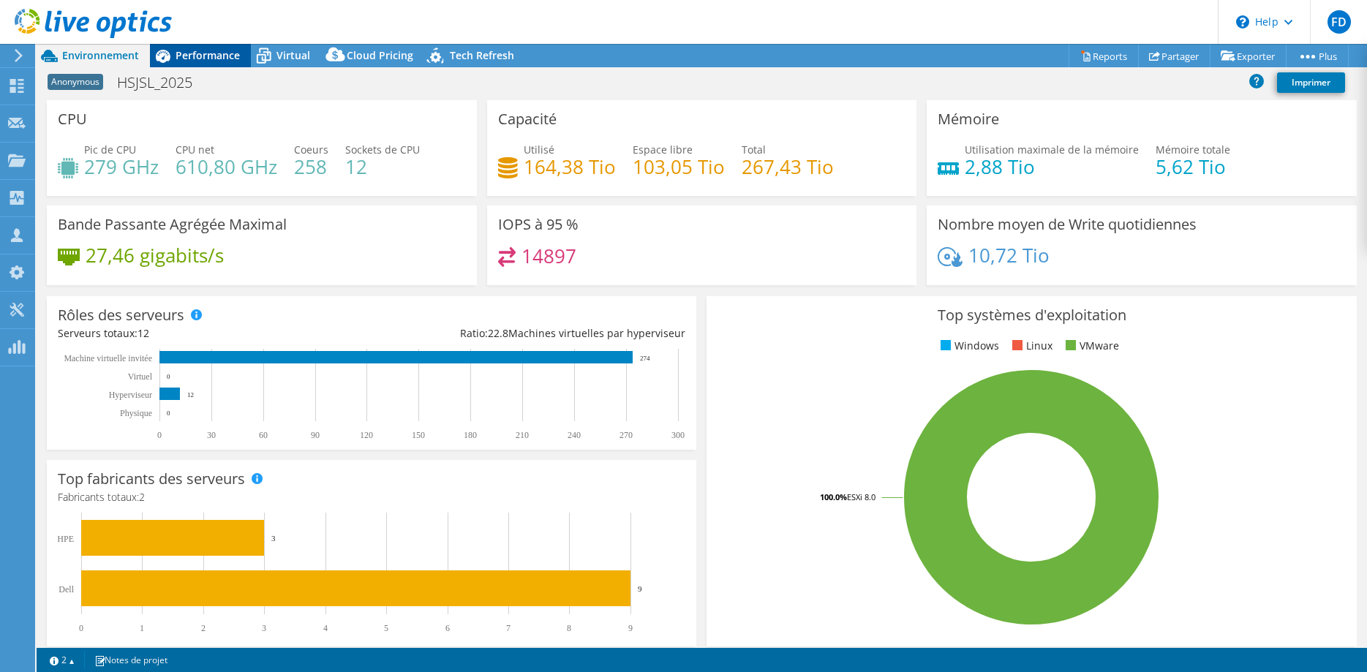
click at [216, 56] on span "Performance" at bounding box center [208, 55] width 64 height 14
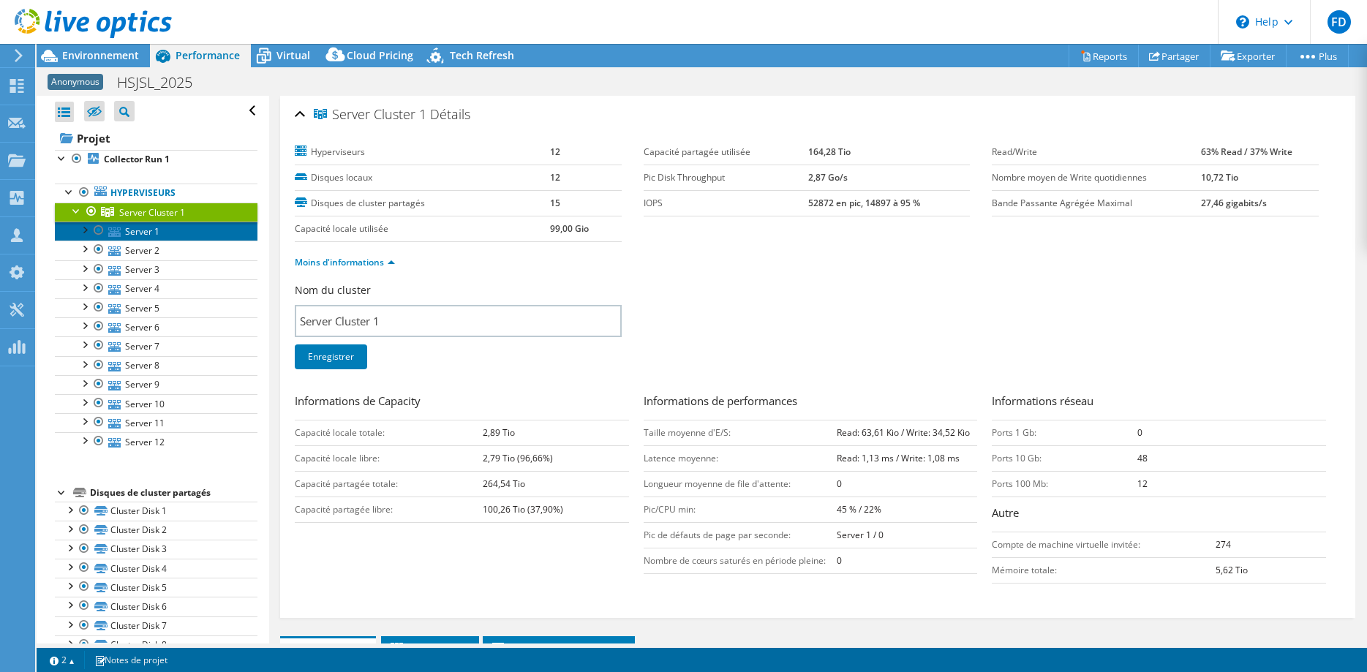
click at [172, 226] on link "Server 1" at bounding box center [156, 231] width 203 height 19
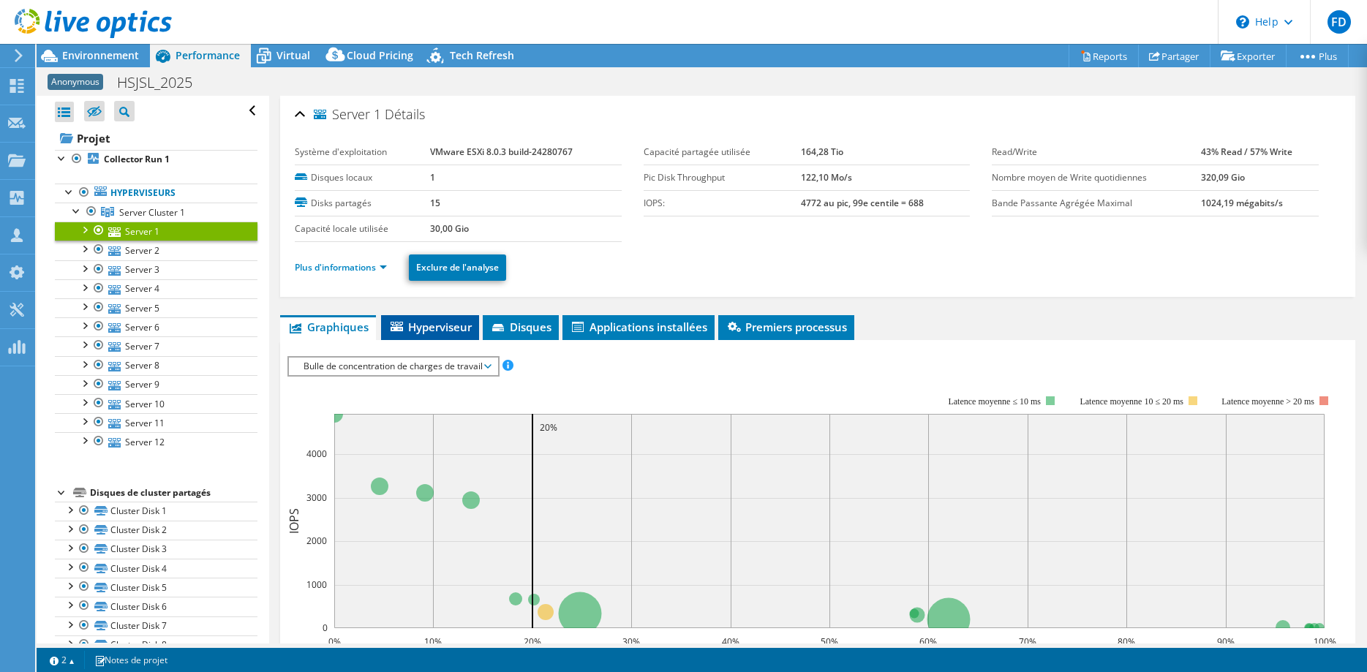
click at [450, 331] on span "Hyperviseur" at bounding box center [429, 327] width 83 height 15
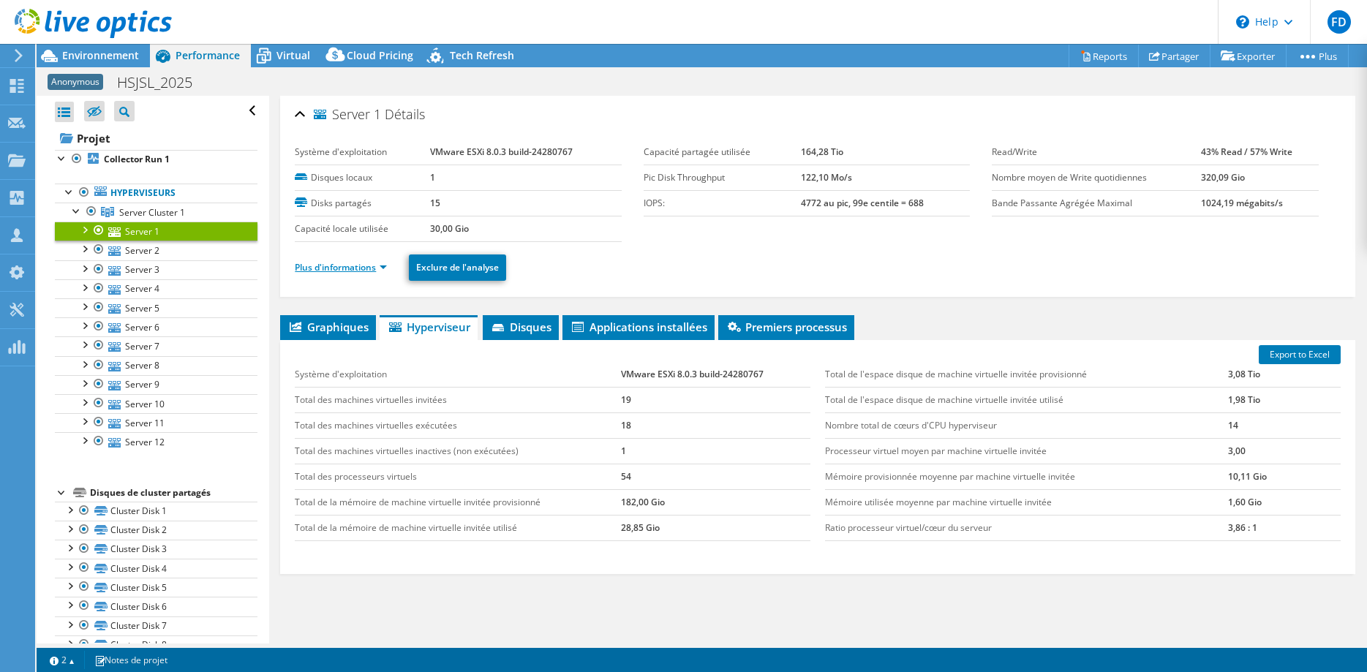
click at [354, 261] on link "Plus d'informations" at bounding box center [341, 267] width 92 height 12
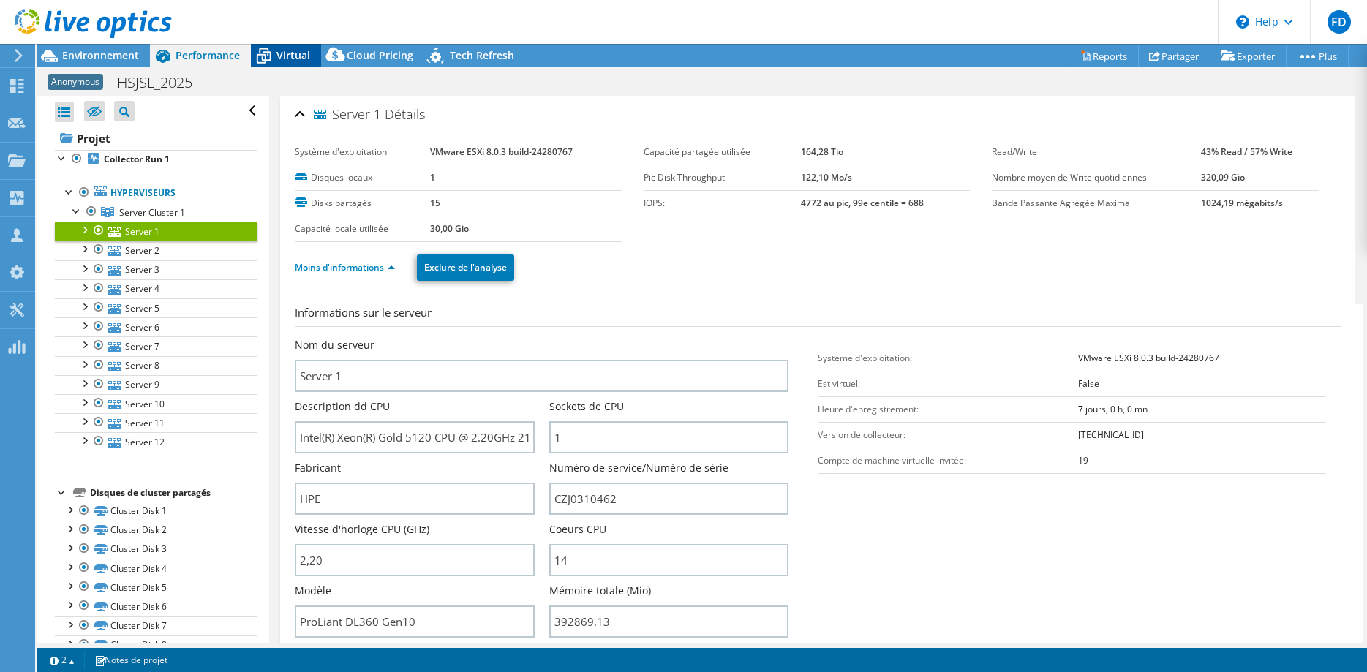
click at [279, 50] on span "Virtual" at bounding box center [293, 55] width 34 height 14
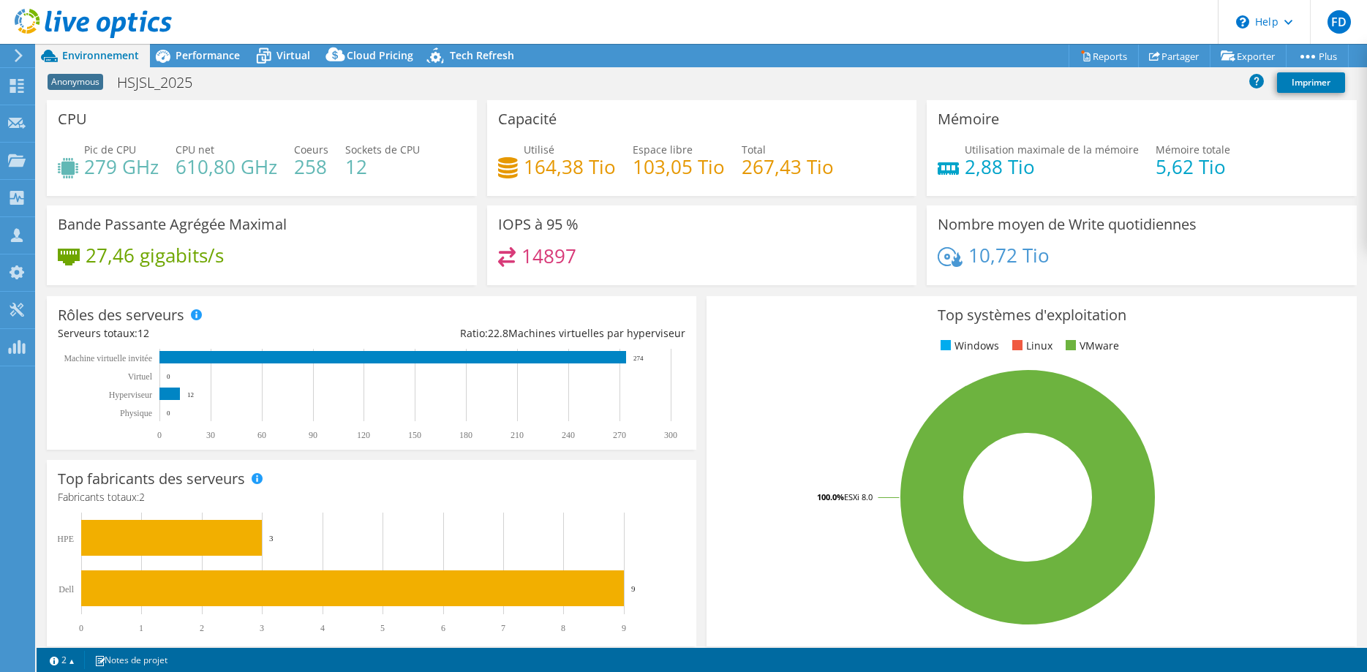
select select "USD"
